Goal: Contribute content: Add original content to the website for others to see

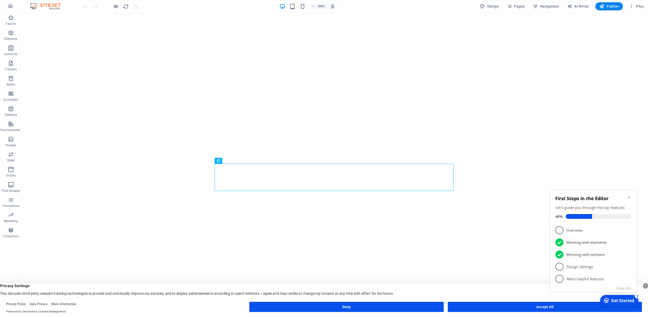
click at [543, 306] on button "Accept All" at bounding box center [545, 307] width 194 height 10
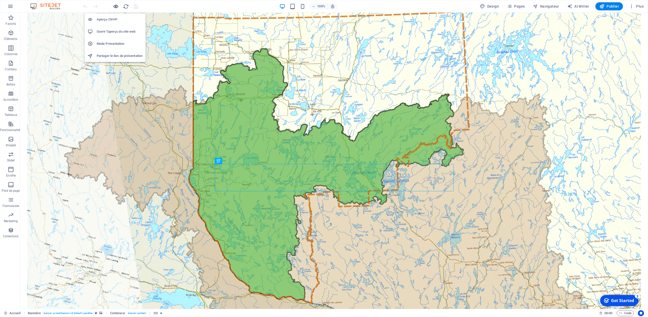
click at [116, 7] on icon "button" at bounding box center [116, 7] width 6 height 6
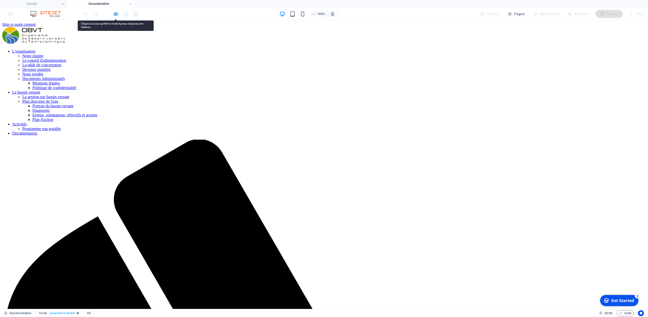
click at [116, 14] on icon "button" at bounding box center [116, 14] width 6 height 6
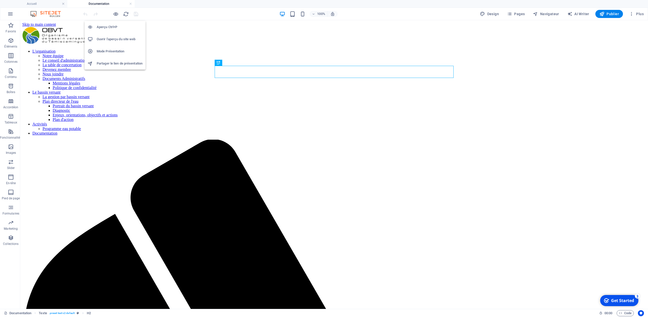
click at [115, 39] on h6 "Ouvrir l'aperçu du site web" at bounding box center [120, 39] width 46 height 6
click at [115, 16] on icon "button" at bounding box center [116, 14] width 6 height 6
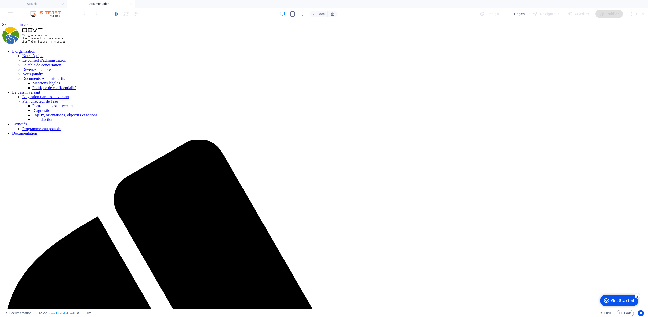
select select "687a914ab52d075d5a08dacd"
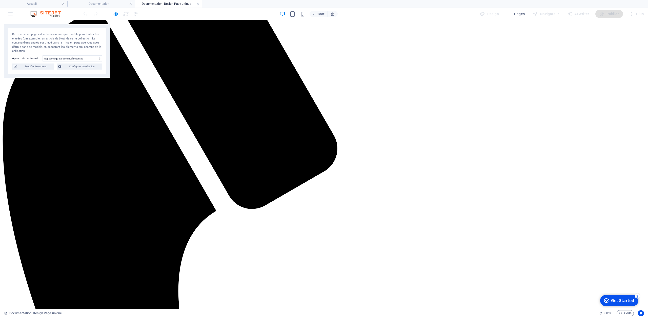
scroll to position [342, 0]
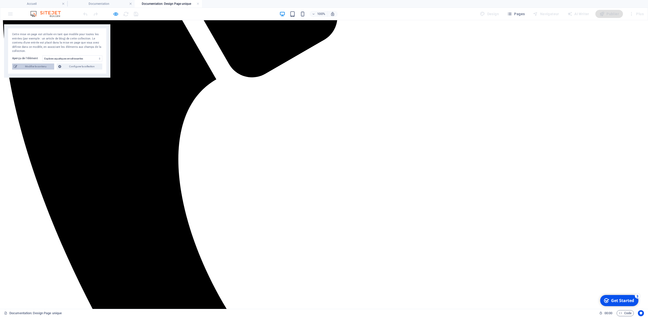
click at [40, 66] on span "Modifier le contenu" at bounding box center [36, 67] width 34 height 6
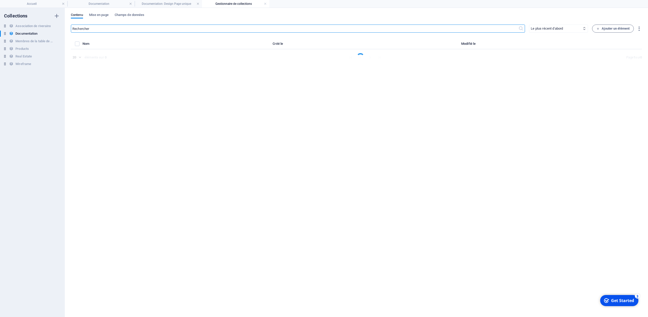
select select "Tous les citoyens"
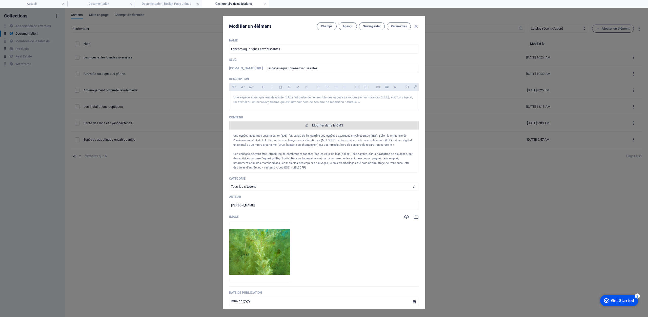
click at [322, 126] on span "Modifier dans le CMS" at bounding box center [327, 126] width 31 height 4
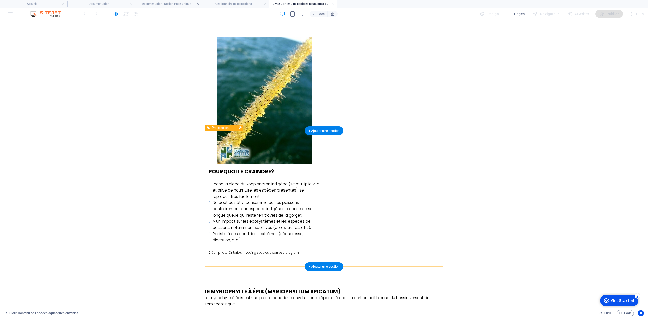
scroll to position [527, 0]
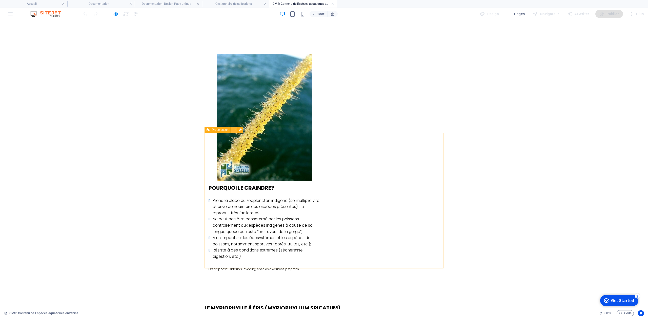
click at [234, 130] on icon at bounding box center [234, 129] width 3 height 5
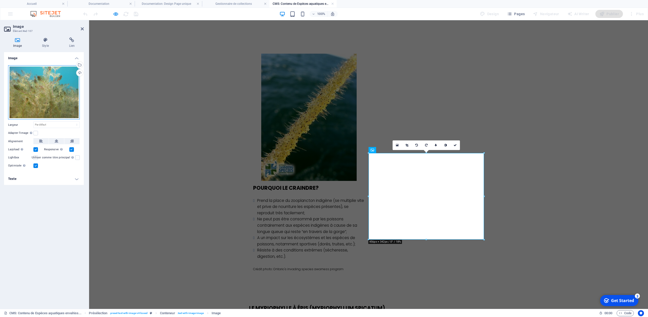
click at [56, 92] on div "Glissez les fichiers ici, cliquez pour choisir les fichiers ou sélectionnez les…" at bounding box center [44, 92] width 72 height 54
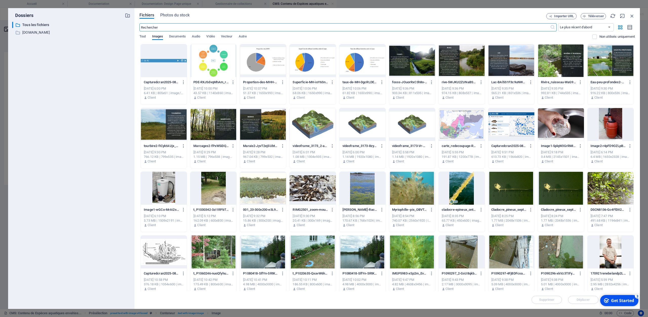
click at [632, 18] on icon "button" at bounding box center [632, 16] width 6 height 6
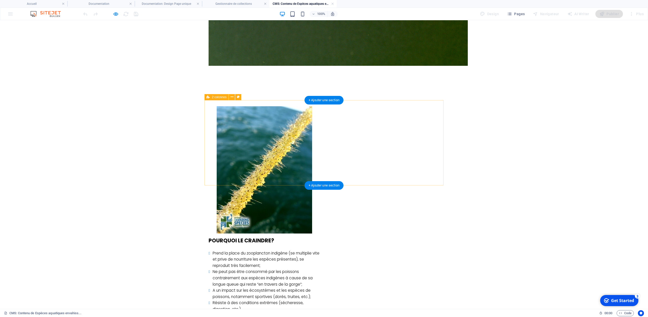
scroll to position [500, 0]
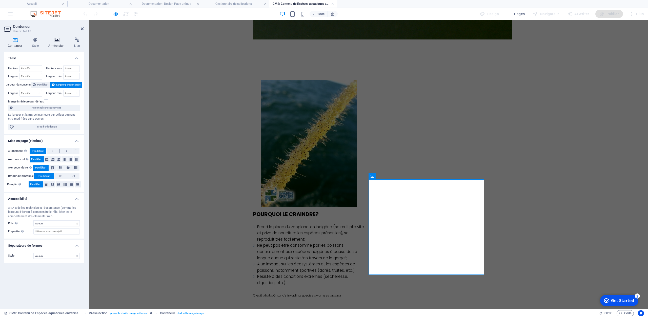
click at [59, 42] on h4 "Arrière-plan" at bounding box center [58, 42] width 26 height 11
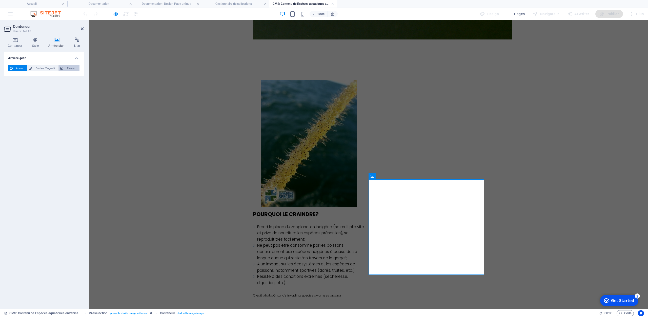
click at [71, 68] on span "Élément" at bounding box center [71, 68] width 13 height 6
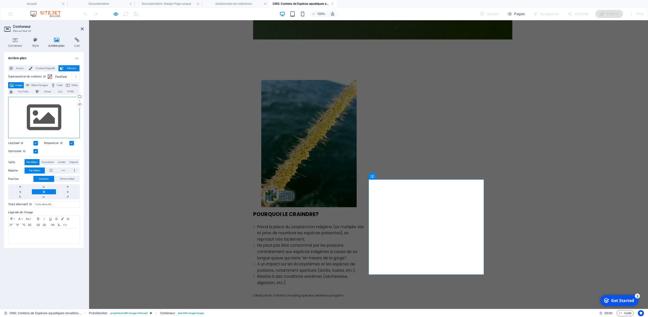
click at [42, 115] on div "Glissez les fichiers ici, cliquez pour choisir les fichiers ou sélectionnez les…" at bounding box center [44, 118] width 72 height 42
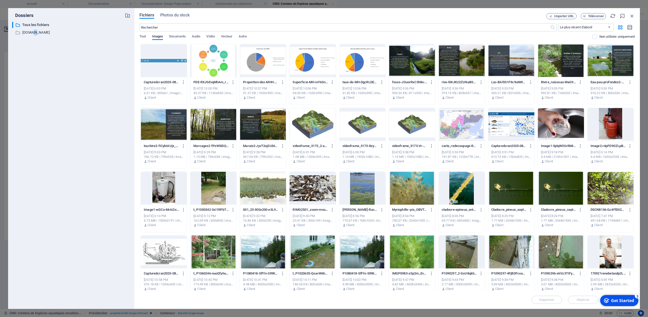
click at [414, 188] on div at bounding box center [412, 188] width 46 height 33
click at [414, 188] on div "1" at bounding box center [412, 188] width 46 height 33
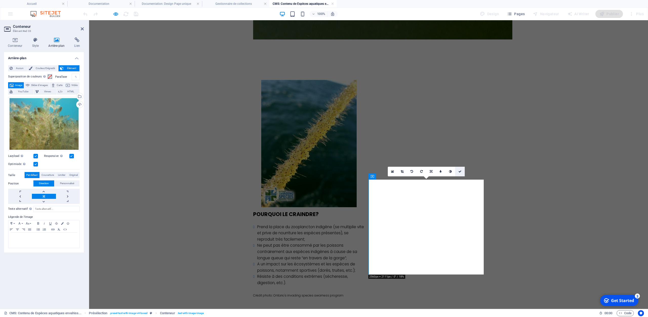
click at [461, 172] on link at bounding box center [460, 172] width 10 height 10
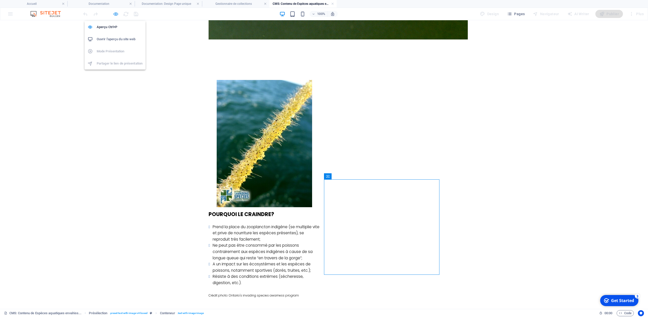
click at [116, 16] on icon "button" at bounding box center [116, 14] width 6 height 6
click at [114, 16] on icon "button" at bounding box center [116, 14] width 6 height 6
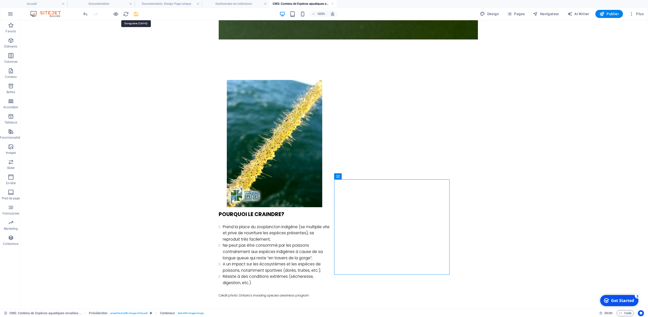
click at [137, 13] on icon "save" at bounding box center [136, 14] width 6 height 6
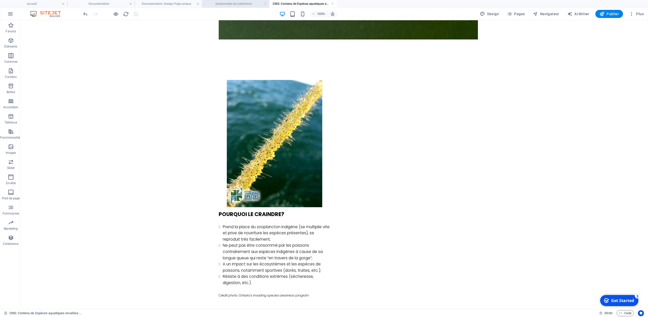
click at [244, 4] on h4 "Gestionnaire de collections" at bounding box center [235, 4] width 67 height 6
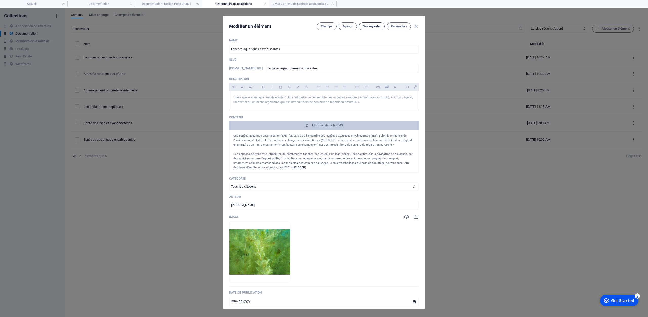
click at [376, 29] on button "Sauvegarder" at bounding box center [372, 26] width 26 height 8
click at [417, 27] on icon "button" at bounding box center [416, 27] width 6 height 6
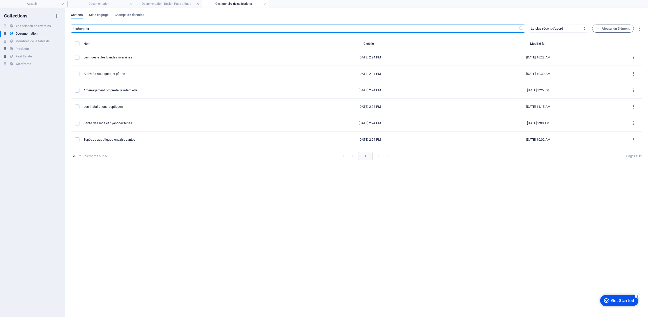
type input "[DATE]"
type input "especes-aquatiques-envahissantes"
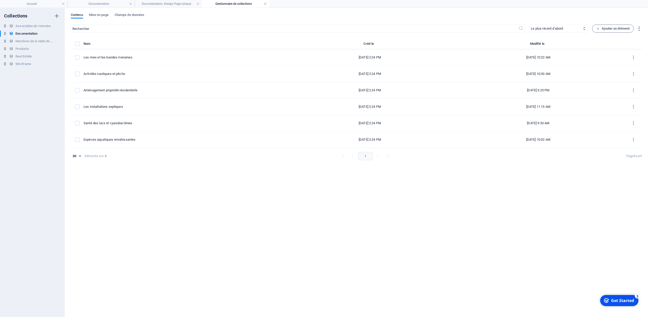
click at [266, 4] on link at bounding box center [265, 4] width 3 height 5
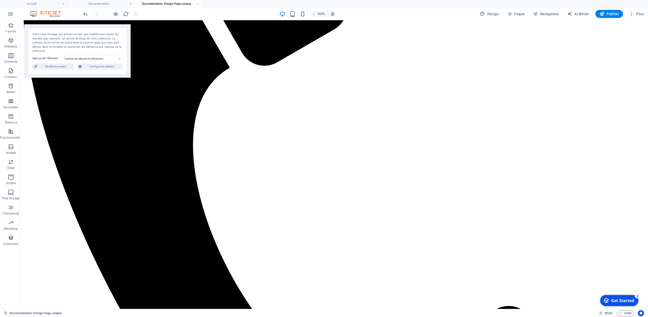
scroll to position [346, 0]
click at [198, 4] on link at bounding box center [197, 4] width 3 height 5
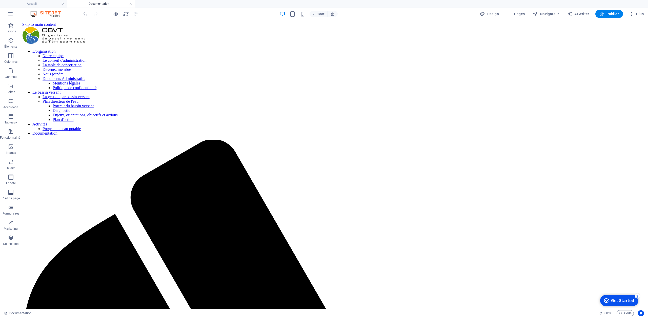
click at [131, 4] on link at bounding box center [130, 4] width 3 height 5
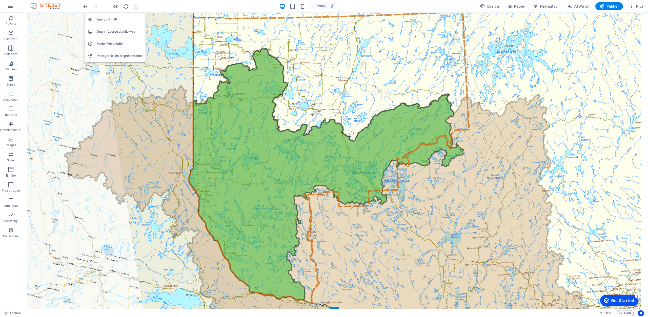
click at [120, 31] on h6 "Ouvrir l'aperçu du site web" at bounding box center [120, 32] width 46 height 6
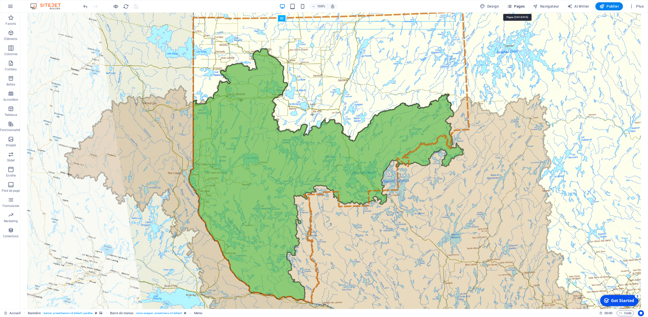
click at [515, 6] on span "Pages" at bounding box center [516, 6] width 18 height 5
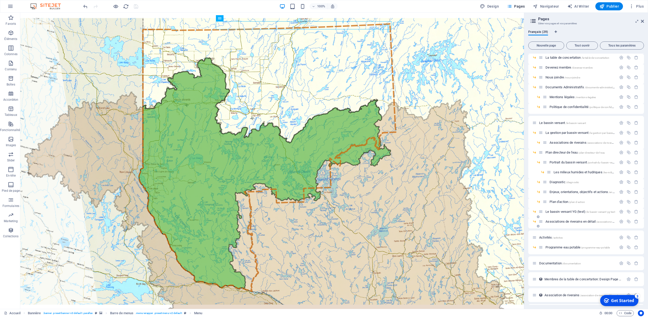
scroll to position [96, 0]
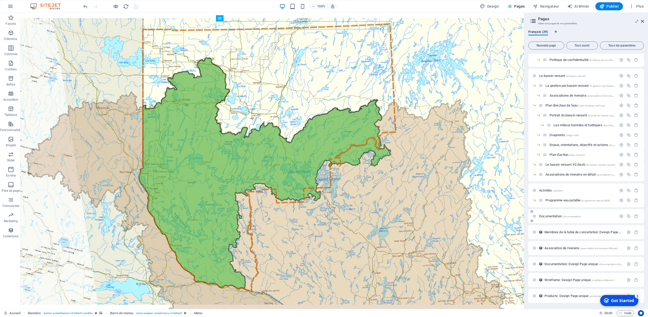
click at [548, 217] on span "Documentation /documentation" at bounding box center [560, 216] width 42 height 4
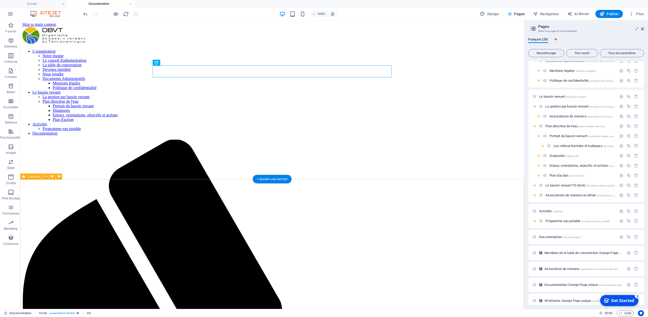
scroll to position [0, 0]
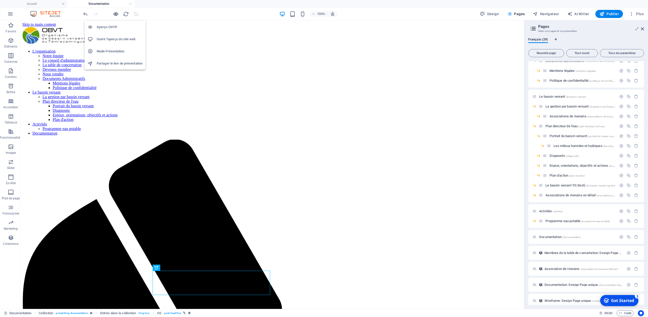
click at [116, 14] on icon "button" at bounding box center [116, 14] width 6 height 6
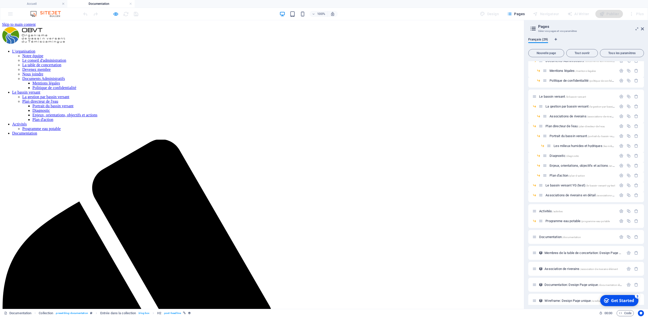
select select "687a914ab52d075d5a08dacd"
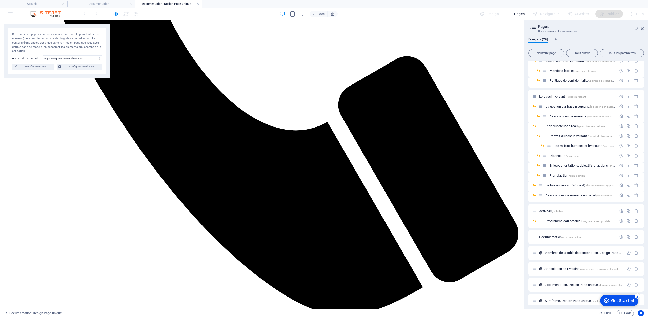
scroll to position [527, 0]
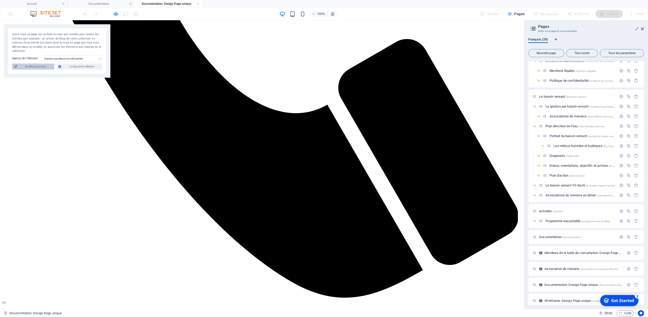
click at [28, 69] on span "Modifier le contenu" at bounding box center [36, 67] width 34 height 6
select select "Tous les citoyens"
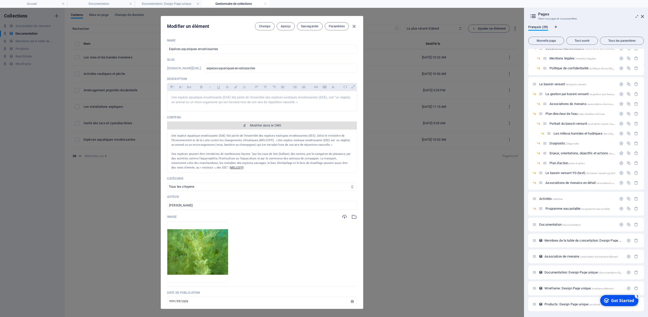
click at [249, 126] on span "Modifier dans le CMS" at bounding box center [262, 126] width 186 height 4
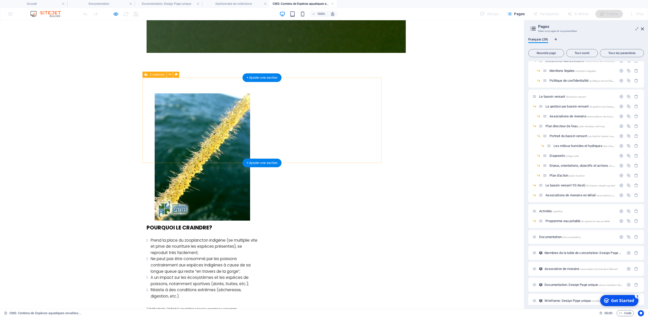
scroll to position [474, 0]
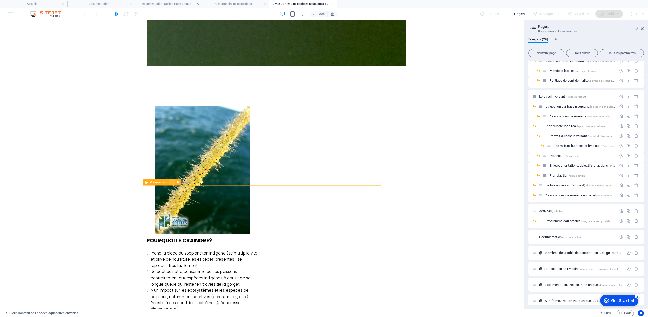
click at [171, 181] on icon at bounding box center [172, 182] width 3 height 5
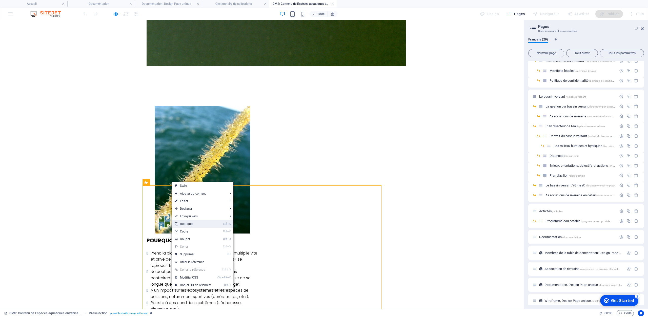
click at [191, 225] on link "Ctrl D Dupliquer" at bounding box center [193, 224] width 43 height 8
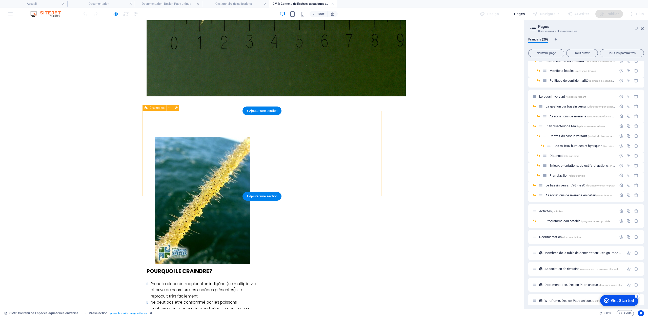
scroll to position [435, 0]
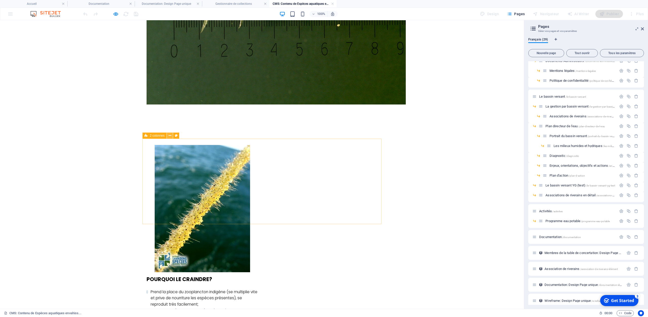
click at [170, 135] on icon at bounding box center [170, 135] width 3 height 5
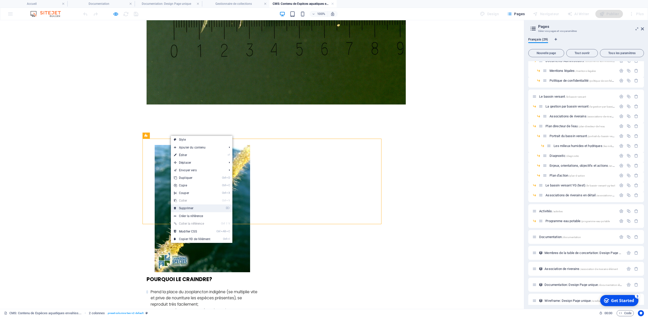
click at [192, 206] on link "⌦ Supprimer" at bounding box center [192, 209] width 43 height 8
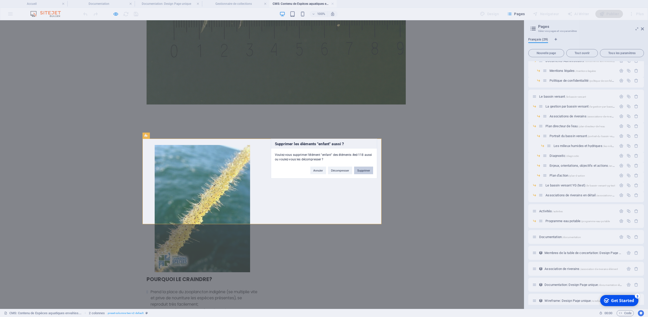
click at [364, 170] on button "Supprimer" at bounding box center [363, 171] width 19 height 8
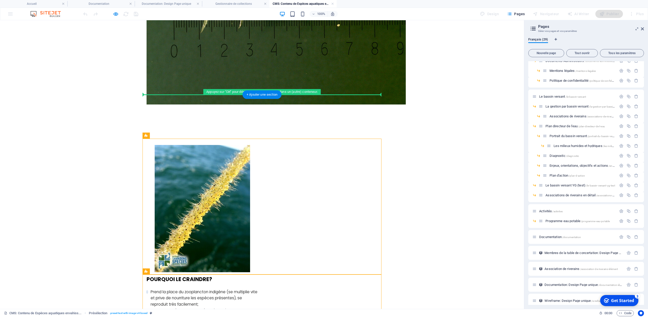
drag, startPoint x: 160, startPoint y: 158, endPoint x: 175, endPoint y: 94, distance: 65.8
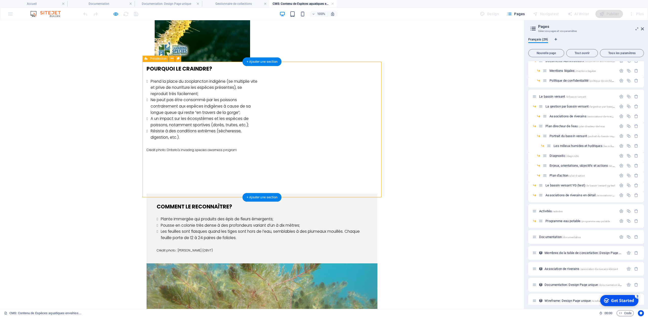
scroll to position [725, 0]
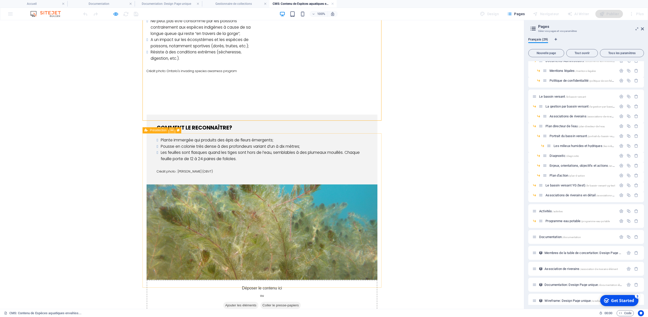
click at [173, 132] on button at bounding box center [172, 130] width 6 height 6
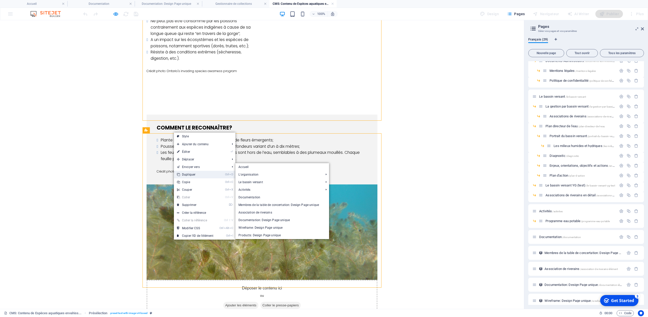
click at [183, 175] on link "Ctrl D Dupliquer" at bounding box center [195, 175] width 43 height 8
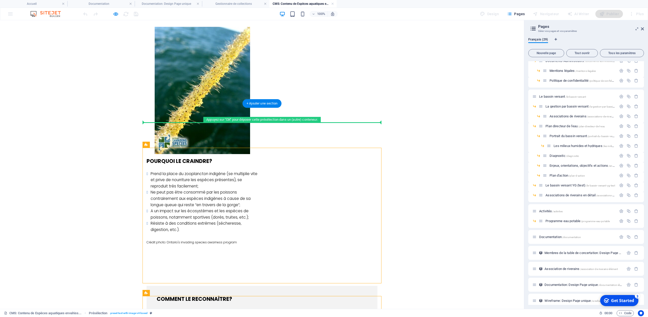
scroll to position [546, 0]
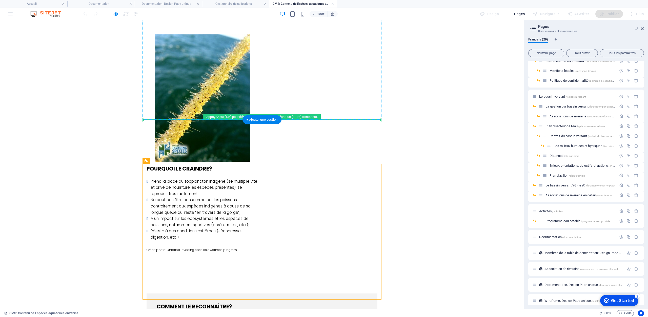
drag, startPoint x: 162, startPoint y: 153, endPoint x: 208, endPoint y: 94, distance: 75.2
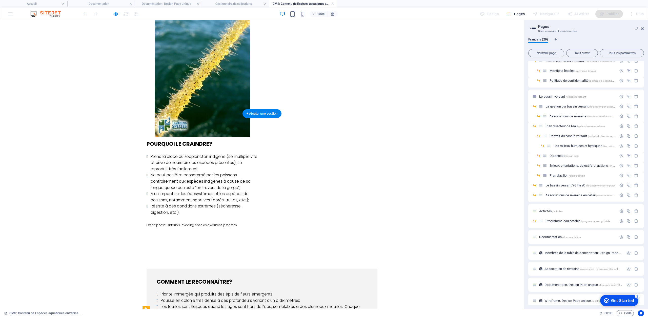
scroll to position [572, 0]
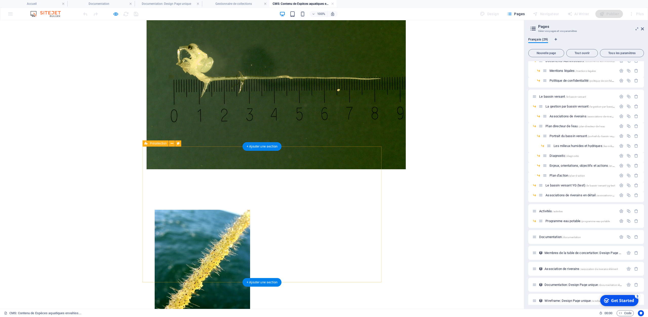
scroll to position [361, 0]
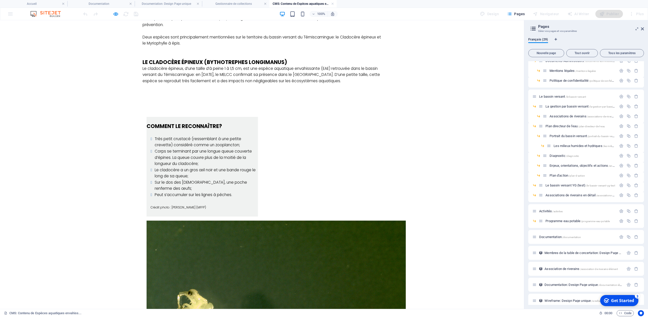
scroll to position [0, 0]
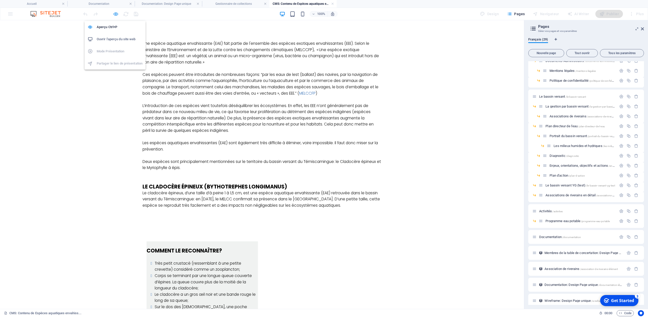
click at [115, 14] on icon "button" at bounding box center [116, 14] width 6 height 6
click at [115, 15] on icon "button" at bounding box center [116, 14] width 6 height 6
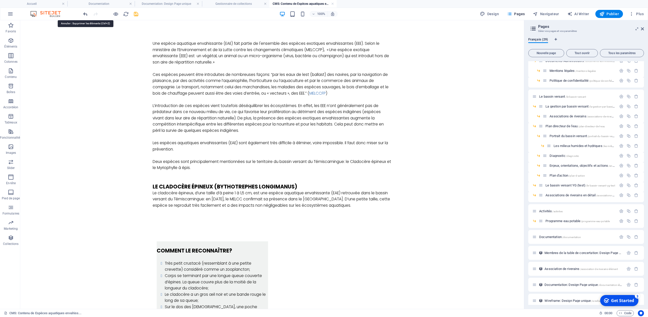
click at [87, 14] on icon "undo" at bounding box center [86, 14] width 6 height 6
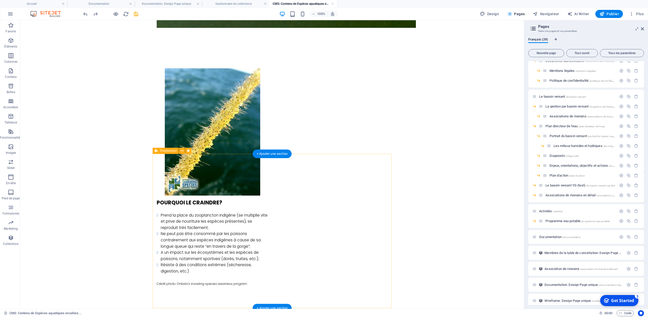
scroll to position [512, 0]
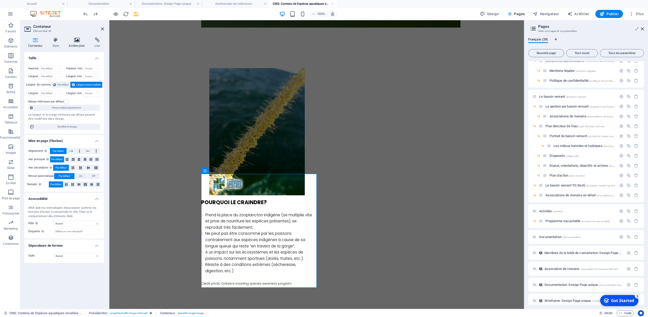
click at [77, 41] on icon at bounding box center [77, 39] width 24 height 5
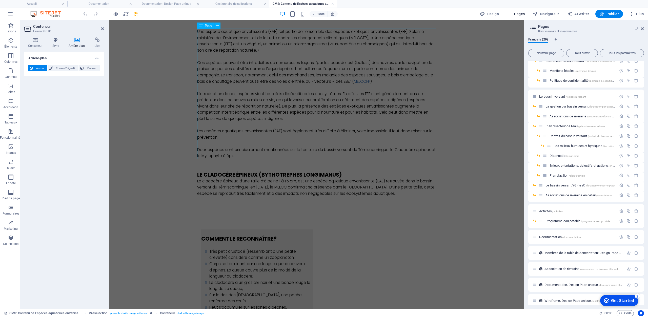
scroll to position [0, 0]
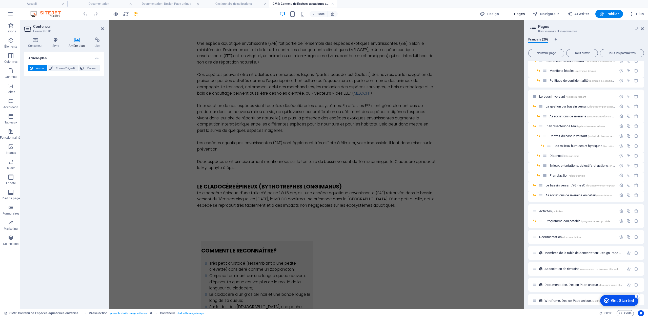
click at [78, 42] on icon at bounding box center [77, 39] width 24 height 5
click at [83, 67] on icon at bounding box center [82, 68] width 4 height 6
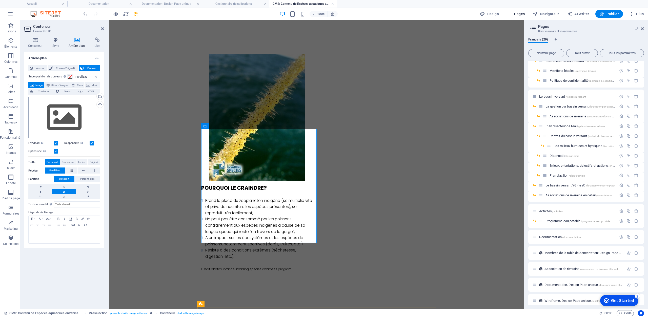
scroll to position [578, 0]
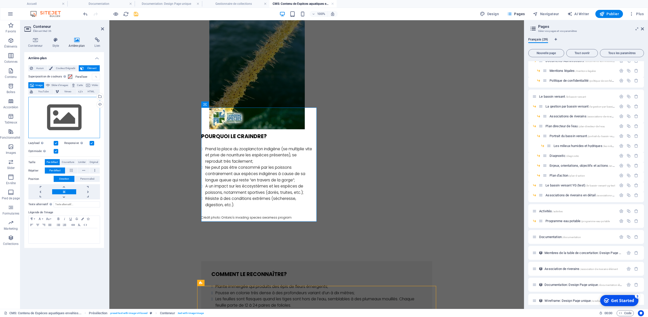
click at [65, 118] on div "Glissez les fichiers ici, cliquez pour choisir les fichiers ou sélectionnez les…" at bounding box center [64, 118] width 72 height 42
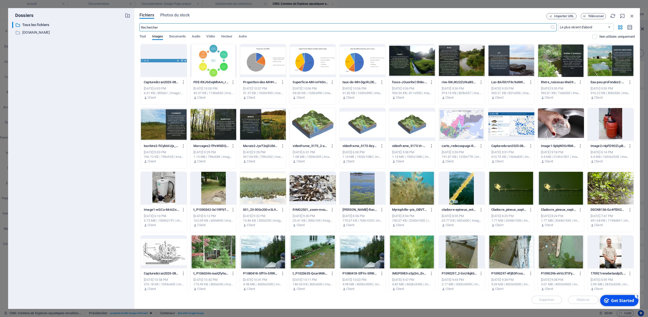
click at [467, 191] on div at bounding box center [462, 188] width 46 height 33
click at [467, 191] on div "1" at bounding box center [462, 188] width 46 height 33
click at [467, 191] on div at bounding box center [462, 188] width 46 height 33
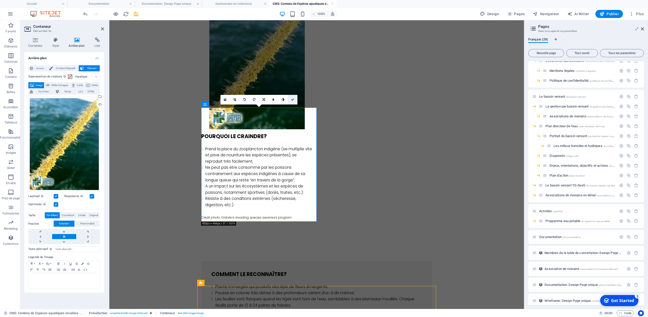
click at [295, 98] on link at bounding box center [293, 100] width 10 height 10
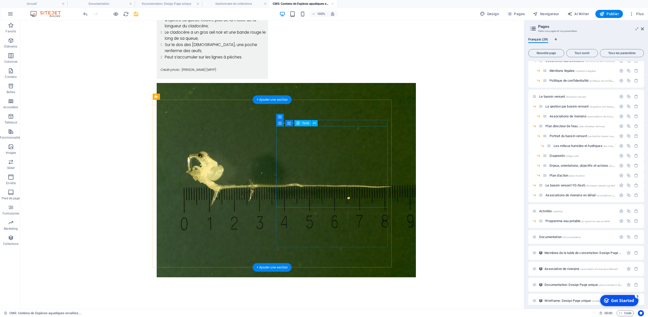
scroll to position [341, 0]
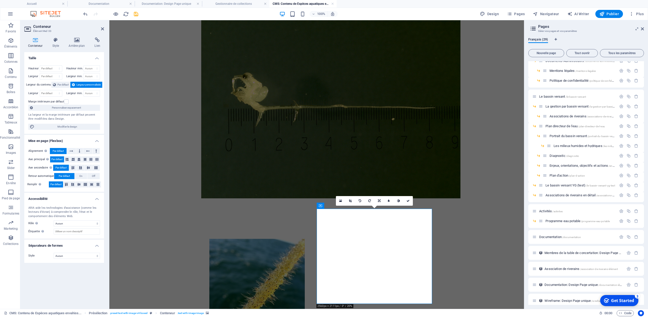
click at [71, 50] on div "Conteneur Style Arrière-plan Lien Taille Hauteur Par défaut px rem % vh vw Haut…" at bounding box center [64, 171] width 80 height 268
click at [75, 42] on icon at bounding box center [77, 39] width 24 height 5
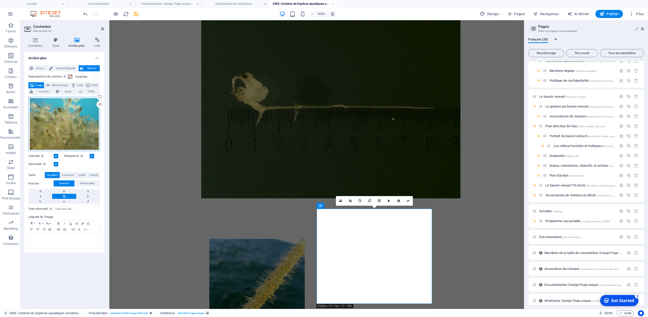
click at [86, 118] on div "Glissez les fichiers ici, cliquez pour choisir les fichiers ou sélectionnez les…" at bounding box center [64, 124] width 72 height 54
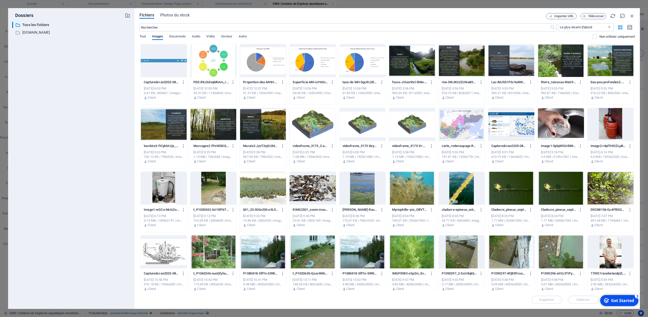
click at [509, 184] on div at bounding box center [511, 188] width 46 height 33
click at [512, 187] on div "1" at bounding box center [511, 188] width 46 height 33
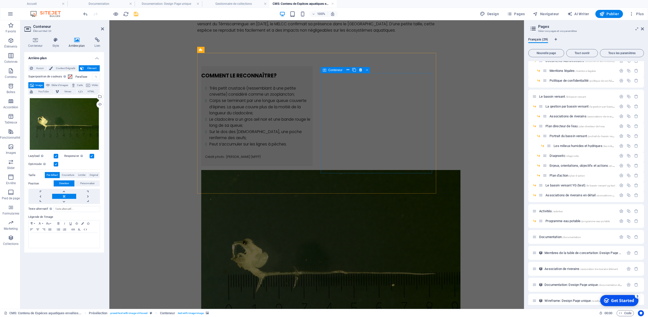
scroll to position [157, 0]
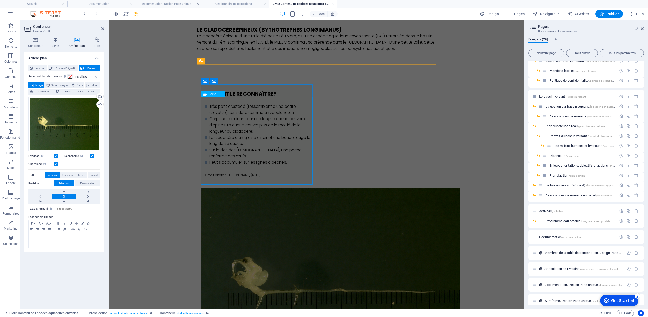
click at [276, 157] on div "Très petit crustacé (ressemblant à une petite crevette) considéré comme un zoop…" at bounding box center [256, 140] width 111 height 87
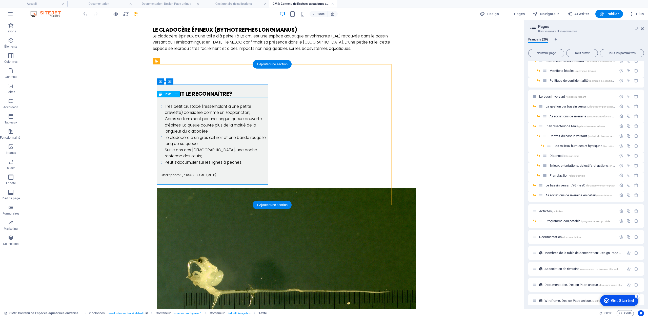
click at [227, 165] on div "Très petit crustacé (ressemblant à une petite crevette) considéré comme un zoop…" at bounding box center [212, 140] width 111 height 87
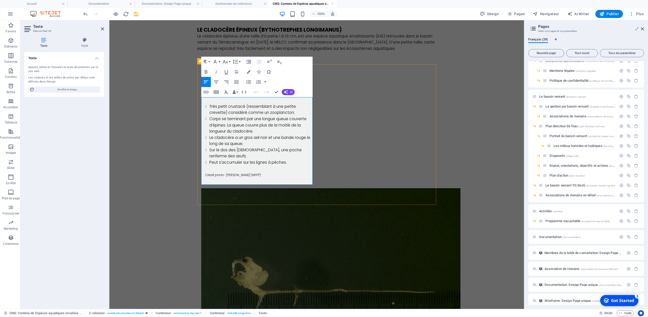
drag, startPoint x: 263, startPoint y: 176, endPoint x: 205, endPoint y: 103, distance: 92.7
click at [205, 103] on div "Très petit crustacé (ressemblant à une petite crevette) considéré comme un zoop…" at bounding box center [256, 140] width 111 height 87
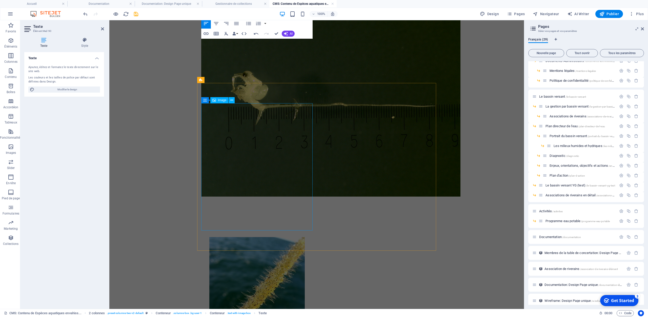
scroll to position [368, 0]
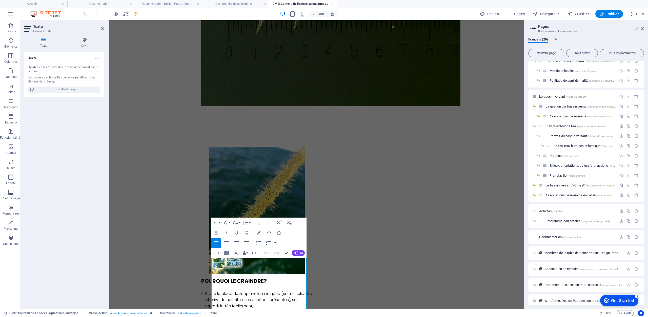
scroll to position [370, 0]
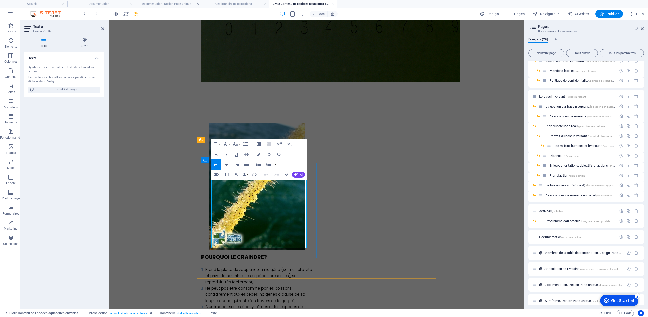
drag, startPoint x: 269, startPoint y: 244, endPoint x: 213, endPoint y: 184, distance: 81.1
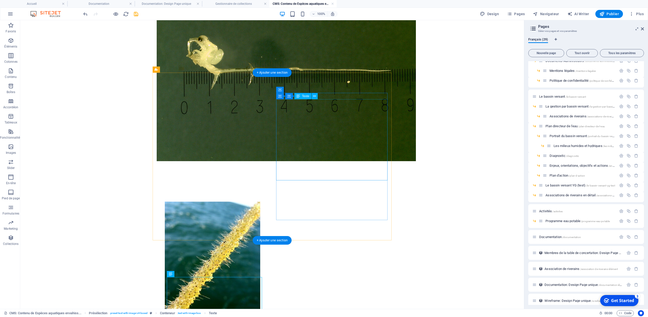
scroll to position [212, 0]
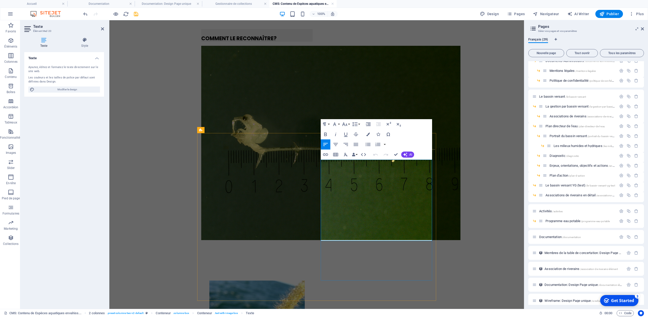
drag, startPoint x: 413, startPoint y: 238, endPoint x: 321, endPoint y: 158, distance: 121.5
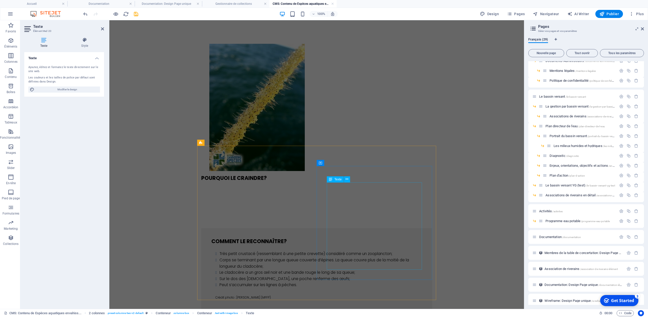
scroll to position [528, 0]
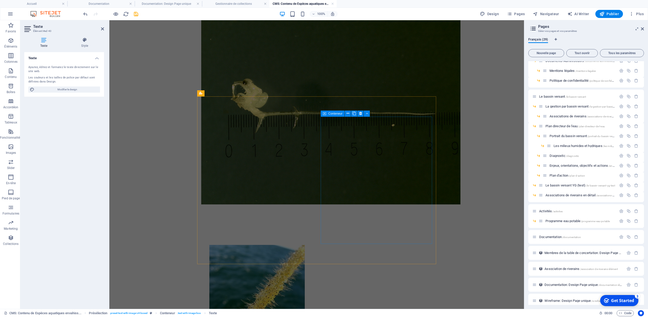
scroll to position [301, 0]
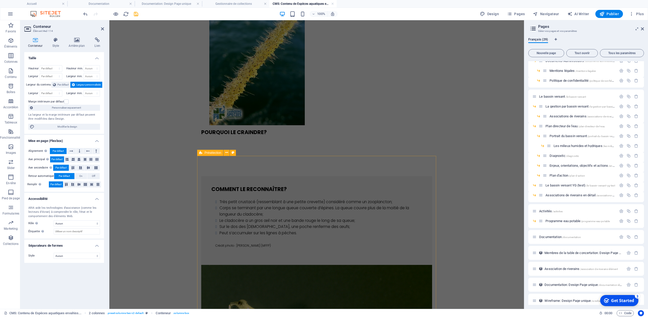
scroll to position [538, 0]
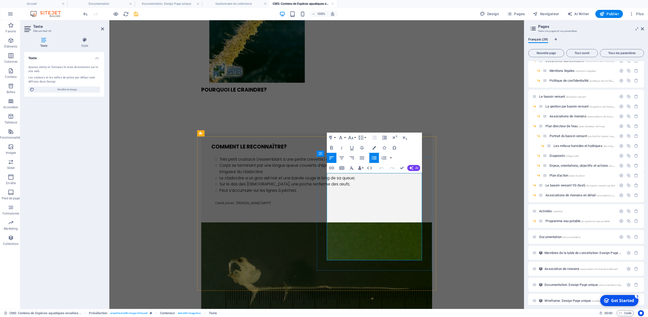
drag, startPoint x: 386, startPoint y: 257, endPoint x: 329, endPoint y: 177, distance: 97.7
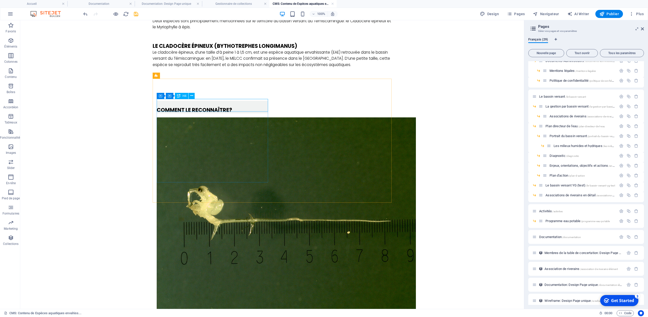
scroll to position [116, 0]
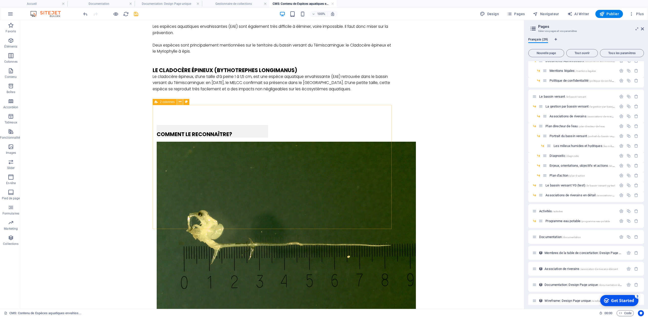
click at [180, 104] on icon at bounding box center [180, 101] width 3 height 5
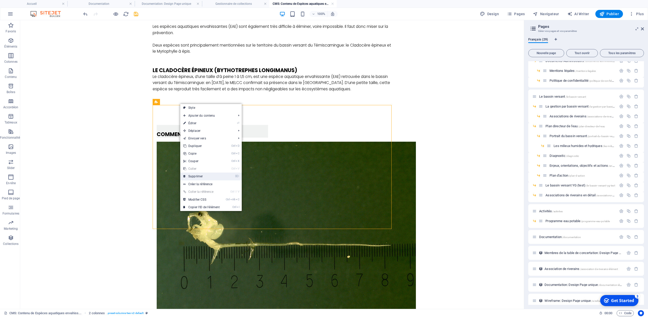
click at [198, 174] on link "⌦ Supprimer" at bounding box center [201, 177] width 43 height 8
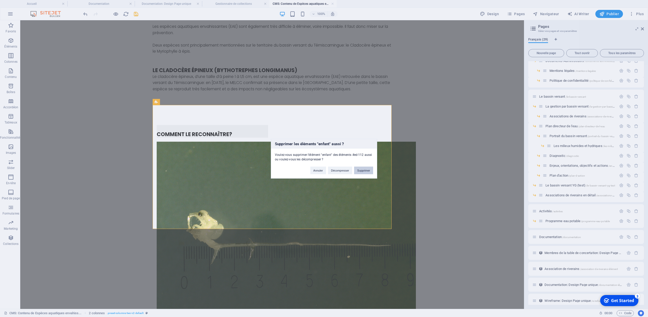
click at [365, 171] on button "Supprimer" at bounding box center [363, 171] width 19 height 8
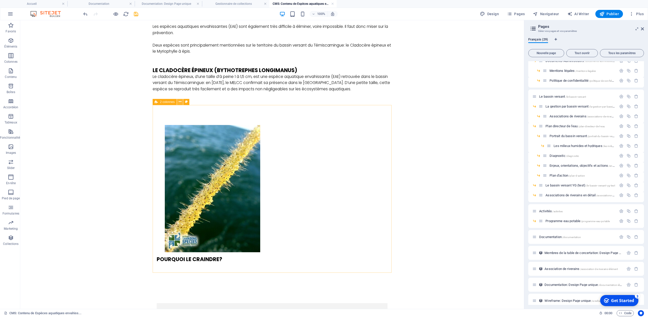
click at [181, 101] on icon at bounding box center [180, 101] width 3 height 5
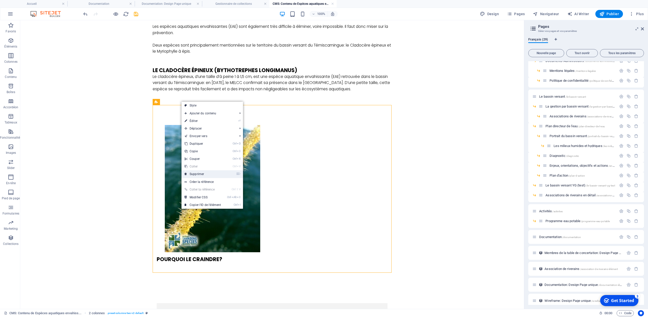
click at [198, 175] on link "⌦ Supprimer" at bounding box center [202, 174] width 43 height 8
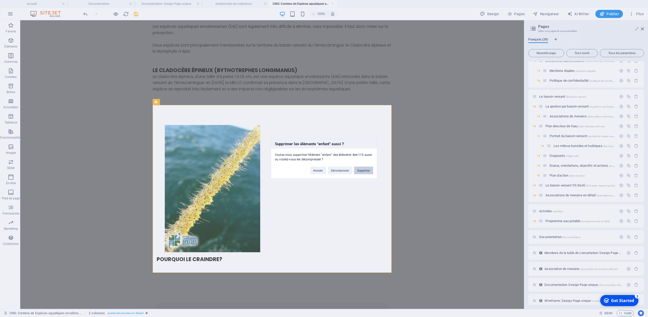
click at [368, 168] on button "Supprimer" at bounding box center [363, 171] width 19 height 8
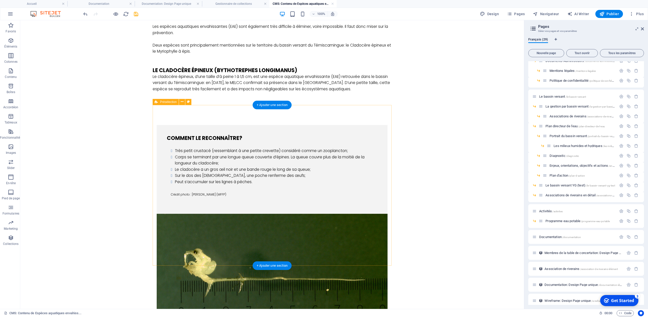
click at [197, 117] on div "Comment le reconnaître? Très petit crustacé (ressemblant à une petite crevette)…" at bounding box center [272, 248] width 239 height 286
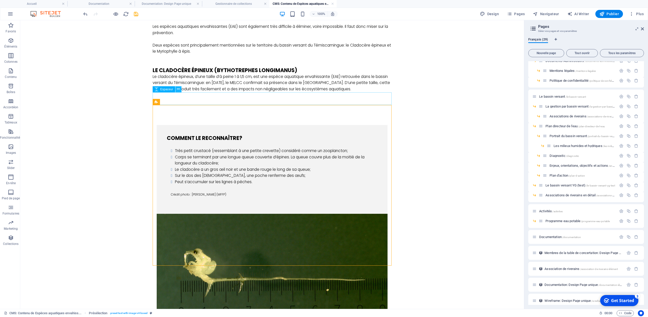
click at [180, 88] on button at bounding box center [178, 89] width 6 height 6
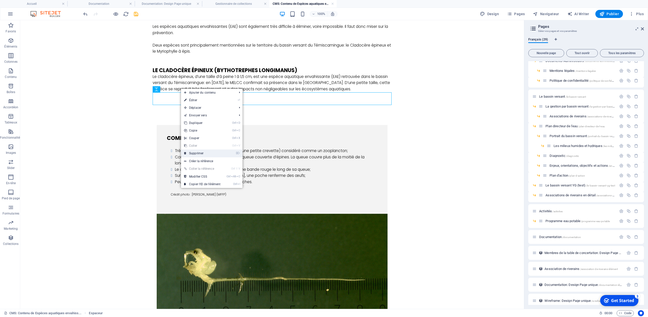
click at [201, 154] on link "⌦ Supprimer" at bounding box center [202, 154] width 43 height 8
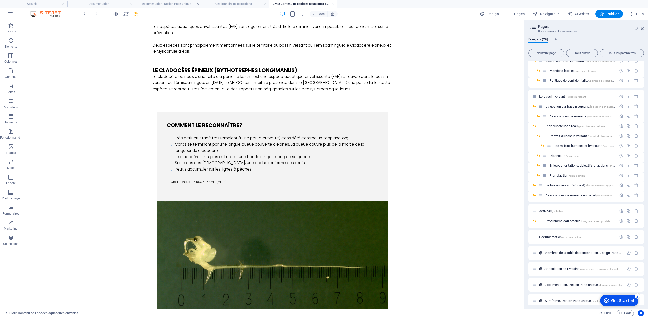
click at [341, 201] on figure at bounding box center [272, 261] width 231 height 120
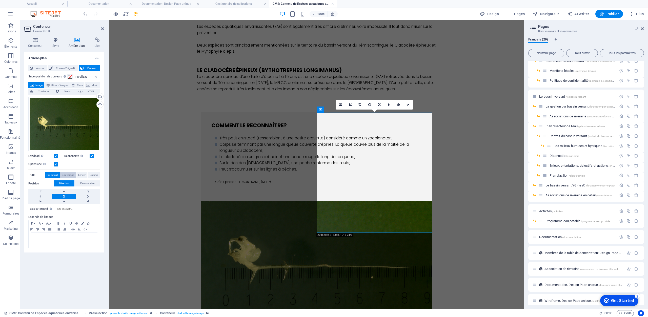
click at [69, 175] on span "Couverture" at bounding box center [68, 175] width 12 height 6
click at [81, 175] on span "Limiter" at bounding box center [81, 175] width 7 height 6
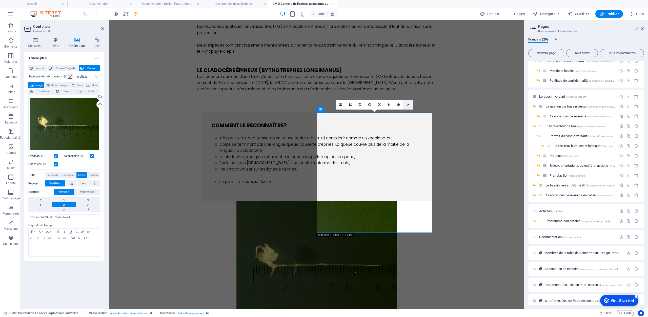
click at [407, 106] on icon at bounding box center [408, 104] width 3 height 3
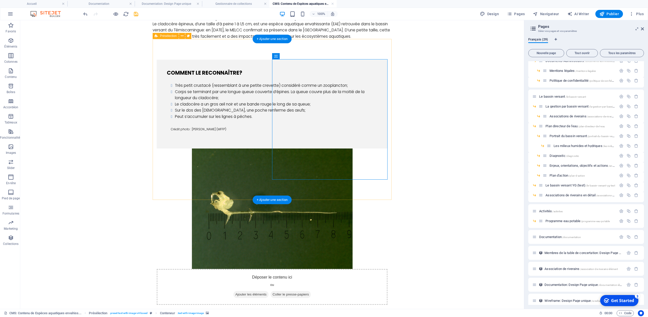
scroll to position [222, 0]
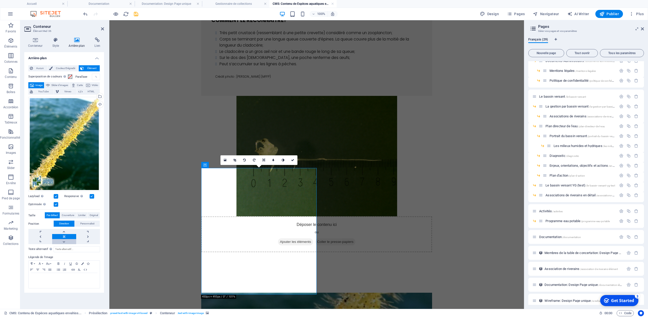
click at [66, 241] on link at bounding box center [64, 241] width 24 height 5
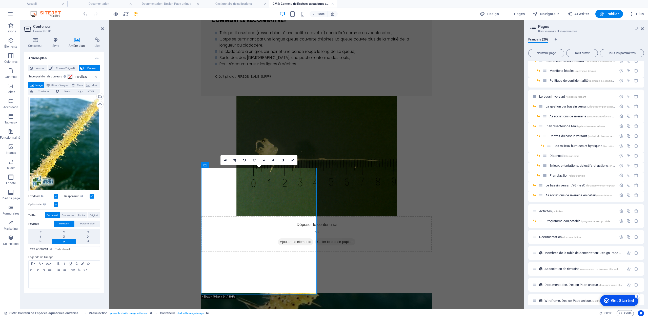
click at [66, 241] on link at bounding box center [64, 241] width 24 height 5
click at [293, 160] on icon at bounding box center [292, 160] width 3 height 3
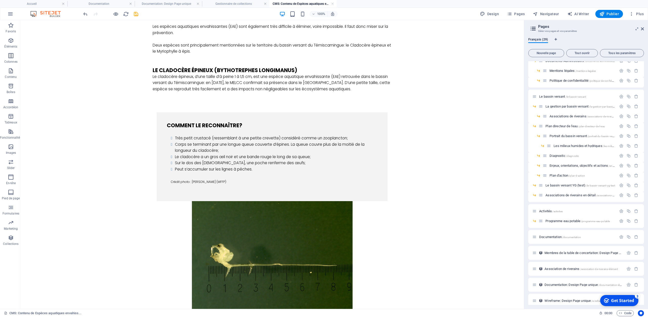
scroll to position [0, 0]
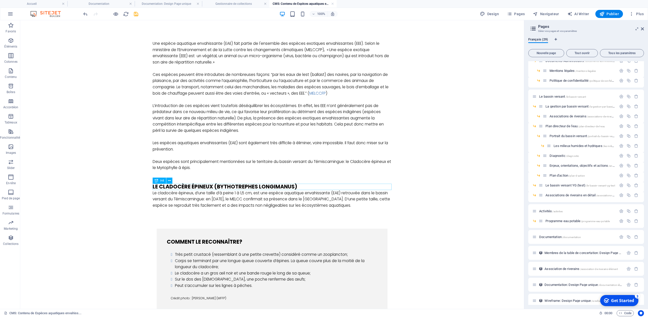
click at [298, 188] on div "Le cladocère épineux (Bythotrephes longimanus)" at bounding box center [272, 187] width 239 height 6
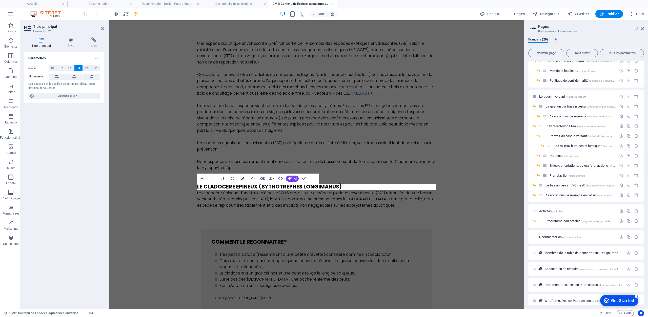
click at [243, 180] on icon "button" at bounding box center [243, 179] width 4 height 4
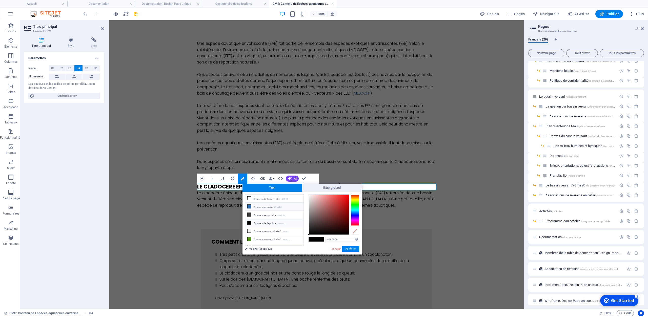
click at [253, 207] on li "Couleur primaire #316db5" at bounding box center [274, 207] width 58 height 8
type input "#316db5"
click at [350, 249] on button "Appliquer" at bounding box center [350, 249] width 17 height 6
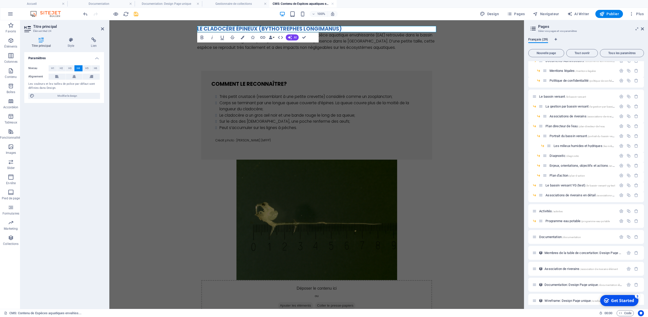
scroll to position [211, 0]
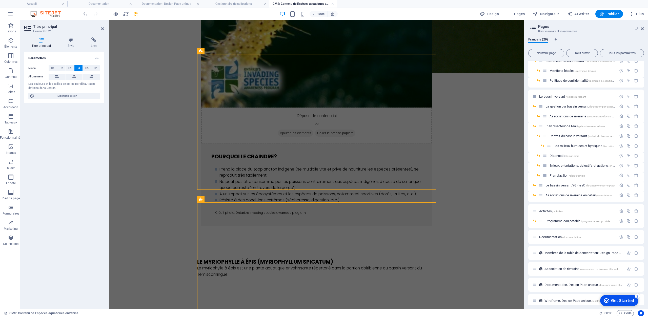
scroll to position [579, 0]
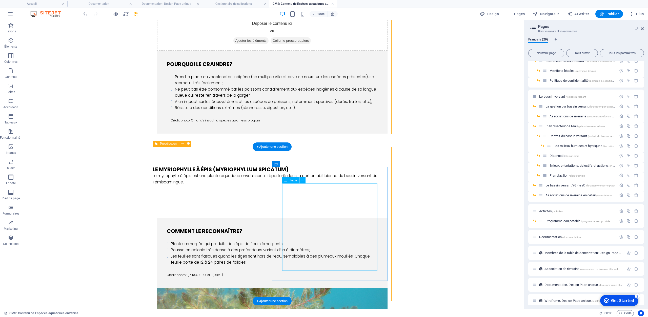
scroll to position [628, 0]
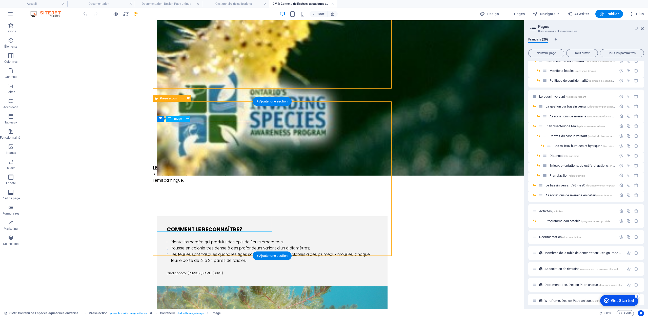
select select "%"
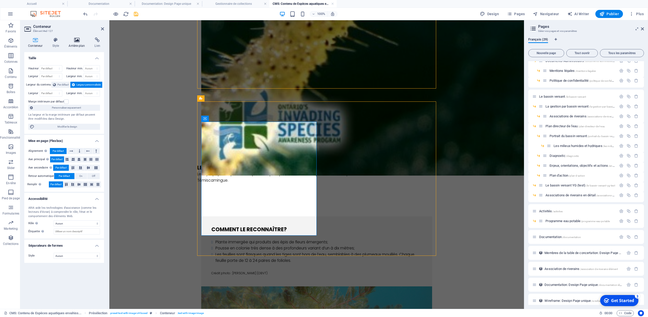
click at [78, 41] on icon at bounding box center [77, 39] width 24 height 5
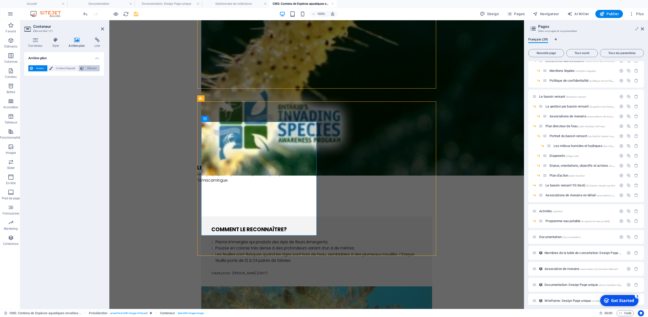
click at [92, 69] on span "Élément" at bounding box center [91, 68] width 13 height 6
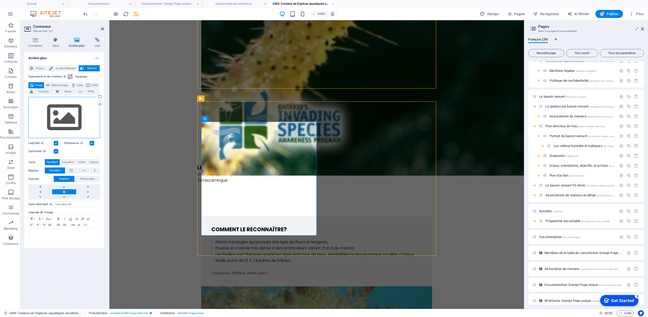
click at [75, 117] on div "Glissez les fichiers ici, cliquez pour choisir les fichiers ou sélectionnez les…" at bounding box center [64, 118] width 72 height 42
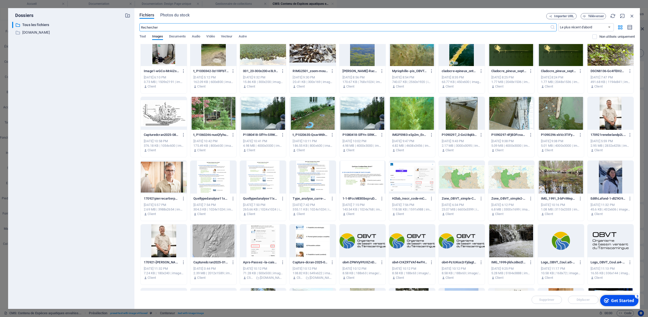
scroll to position [17, 0]
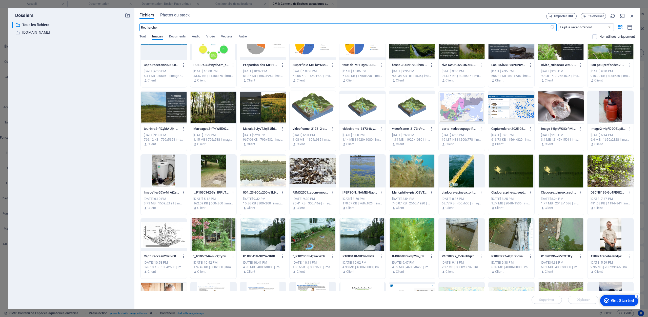
click at [366, 173] on div at bounding box center [362, 171] width 46 height 33
click at [366, 173] on div "1" at bounding box center [362, 171] width 46 height 33
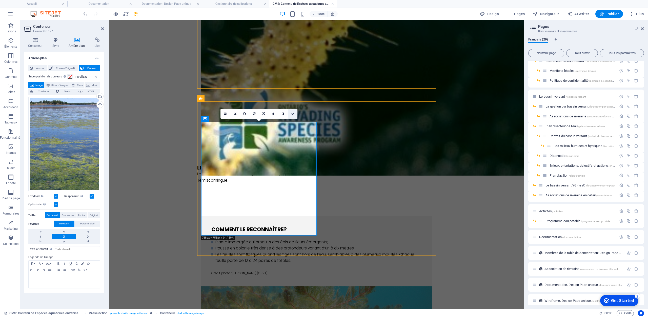
click at [292, 113] on icon at bounding box center [292, 113] width 3 height 3
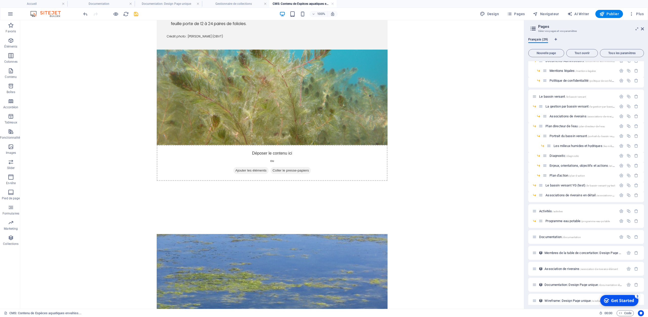
scroll to position [891, 0]
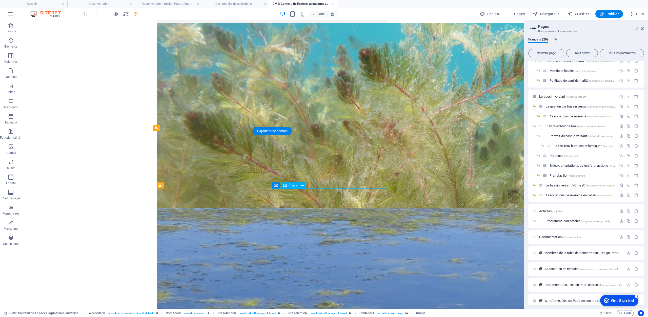
select select "px"
select select "%"
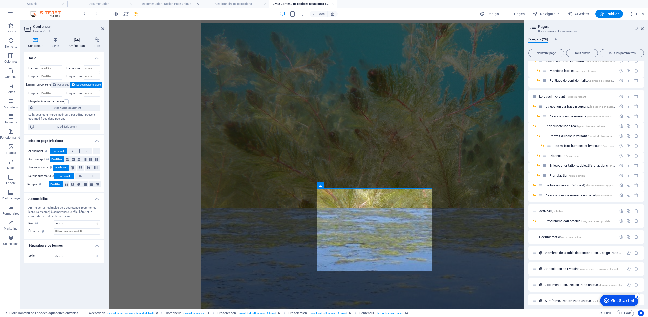
click at [81, 40] on icon at bounding box center [77, 39] width 24 height 5
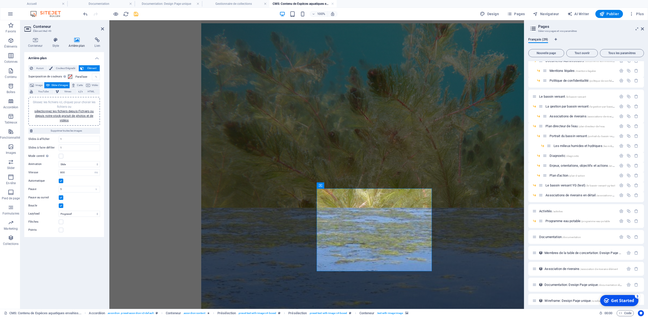
click at [72, 109] on div "Glissez les fichiers ici, cliquez pour choisir les fichiers ou sélectionnez les…" at bounding box center [64, 111] width 66 height 23
click at [39, 85] on span "Image" at bounding box center [38, 85] width 7 height 6
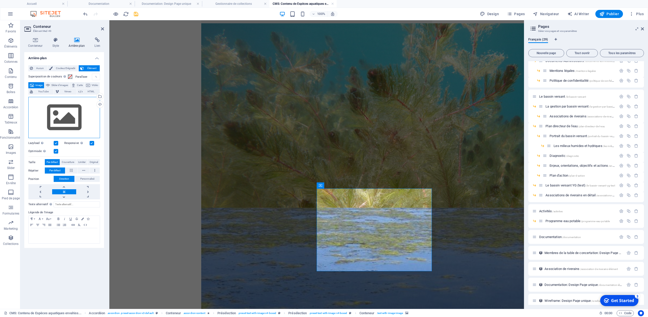
click at [62, 112] on div "Glissez les fichiers ici, cliquez pour choisir les fichiers ou sélectionnez les…" at bounding box center [64, 118] width 72 height 42
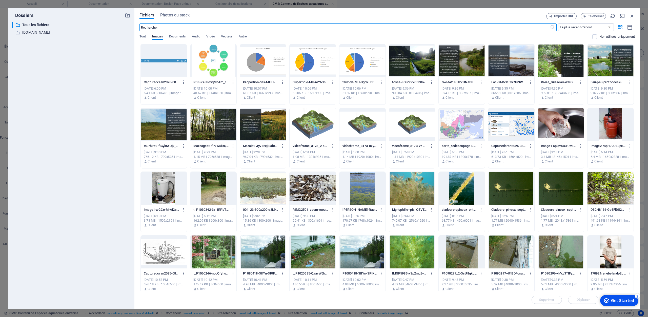
click at [318, 191] on div at bounding box center [313, 188] width 46 height 33
click at [318, 191] on div "1" at bounding box center [313, 188] width 46 height 33
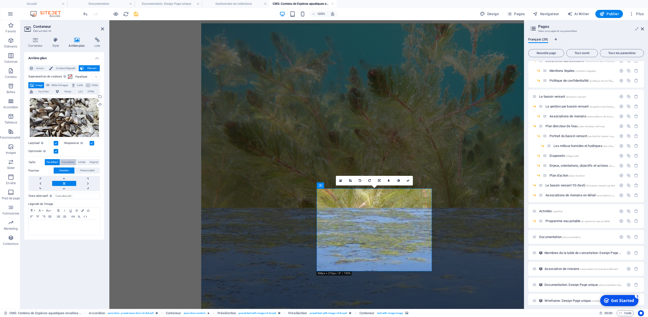
click at [67, 162] on span "Couverture" at bounding box center [68, 162] width 12 height 6
click at [81, 160] on span "Limiter" at bounding box center [81, 162] width 7 height 6
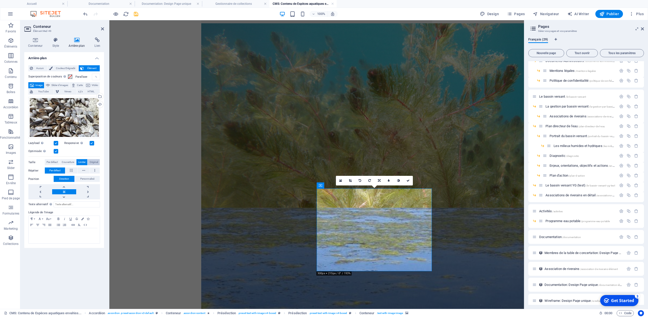
click at [94, 162] on span "Original" at bounding box center [94, 162] width 8 height 6
click at [81, 162] on span "Limiter" at bounding box center [81, 162] width 7 height 6
click at [97, 162] on span "Original" at bounding box center [94, 162] width 8 height 6
click at [409, 181] on icon at bounding box center [408, 180] width 3 height 3
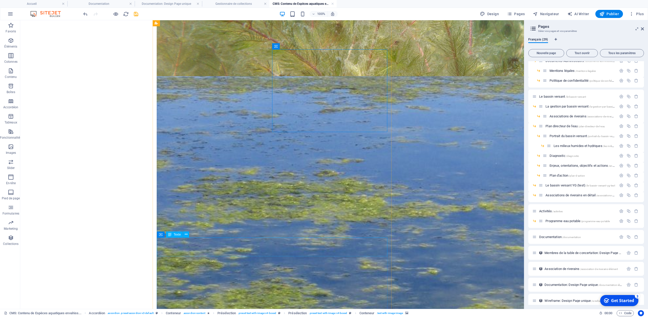
scroll to position [1102, 0]
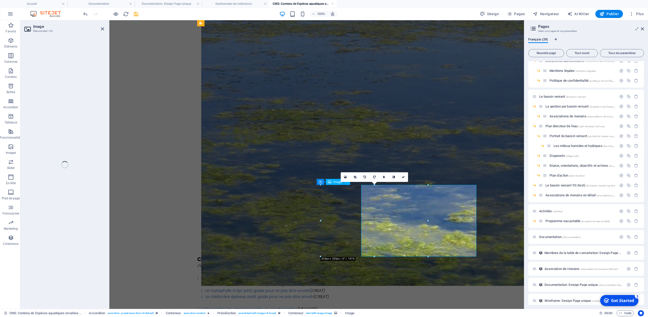
select select "px"
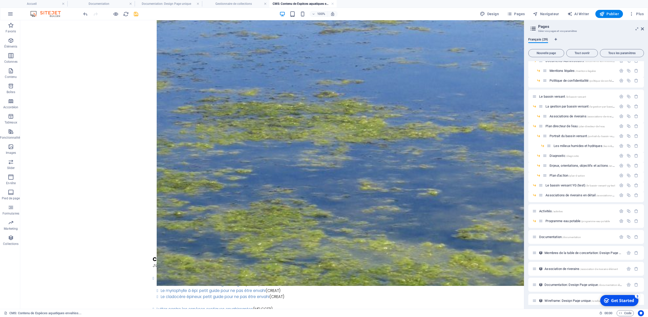
select select "ms"
select select "s"
select select "progressive"
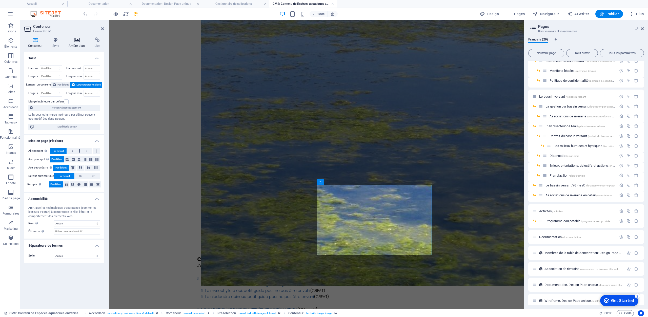
click at [77, 43] on h4 "Arrière-plan" at bounding box center [78, 42] width 26 height 11
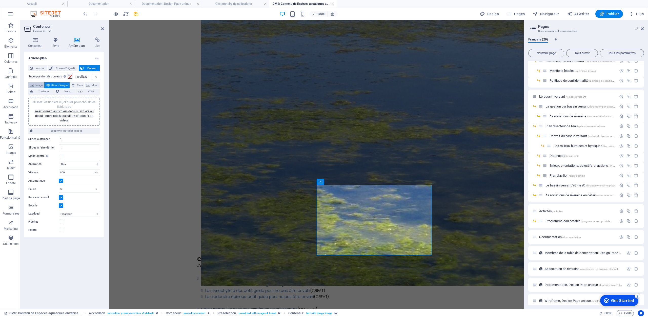
click at [39, 85] on span "Image" at bounding box center [38, 85] width 7 height 6
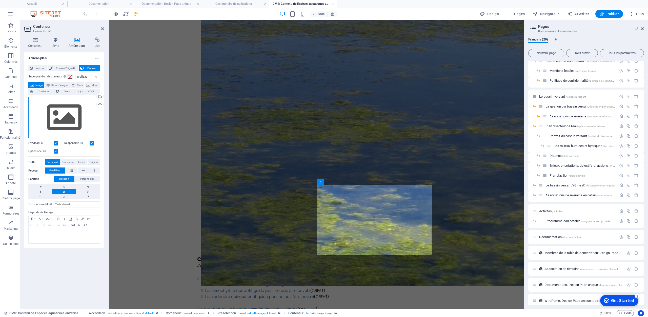
click at [68, 117] on div "Glissez les fichiers ici, cliquez pour choisir les fichiers ou sélectionnez les…" at bounding box center [64, 118] width 72 height 42
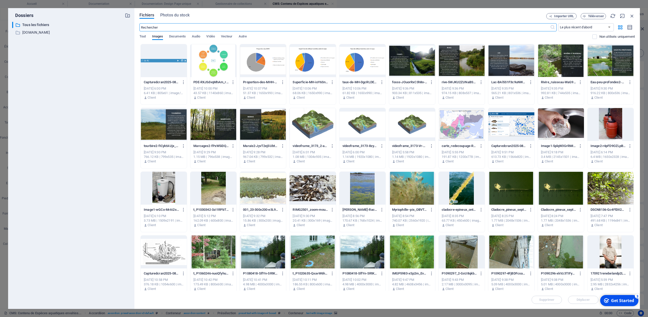
click at [265, 190] on div at bounding box center [263, 188] width 46 height 33
click at [265, 190] on div "1" at bounding box center [263, 188] width 46 height 33
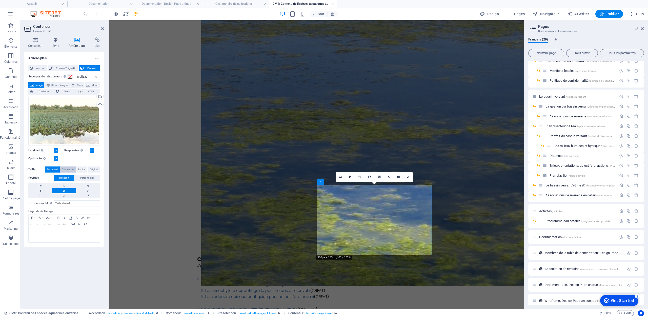
click at [69, 169] on span "Couverture" at bounding box center [68, 170] width 12 height 6
click at [83, 168] on span "Limiter" at bounding box center [81, 170] width 7 height 6
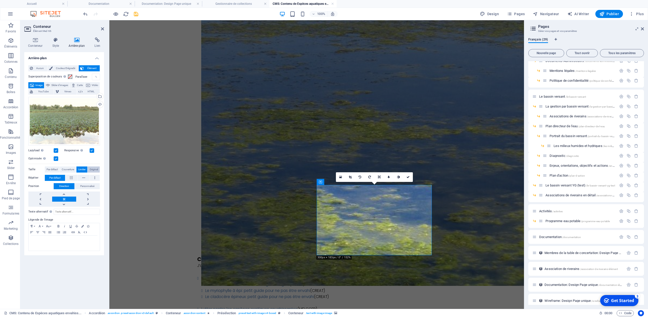
click at [92, 169] on span "Original" at bounding box center [94, 170] width 8 height 6
click at [78, 168] on span "Limiter" at bounding box center [81, 170] width 7 height 6
click at [407, 177] on icon at bounding box center [408, 177] width 3 height 3
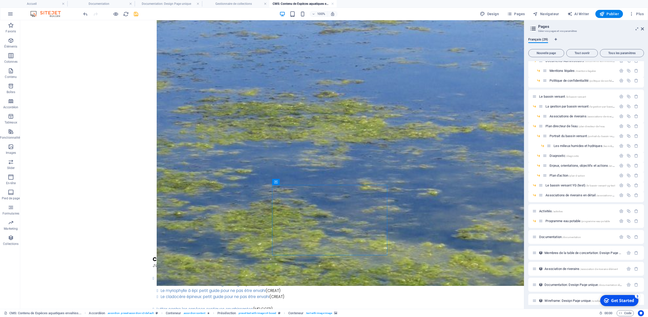
click at [443, 188] on body "Skip to main content Une espèce aquatique envahissante (EAE) fait partie de l'e…" at bounding box center [272, 130] width 504 height 2422
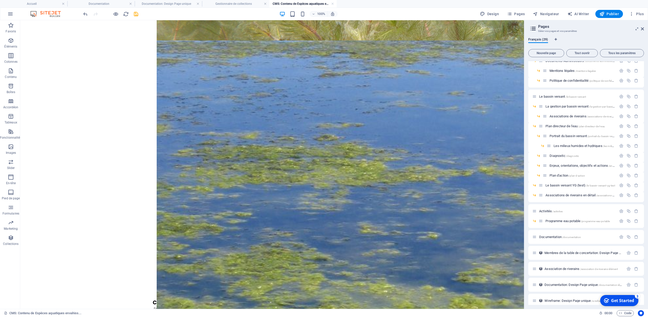
scroll to position [1049, 0]
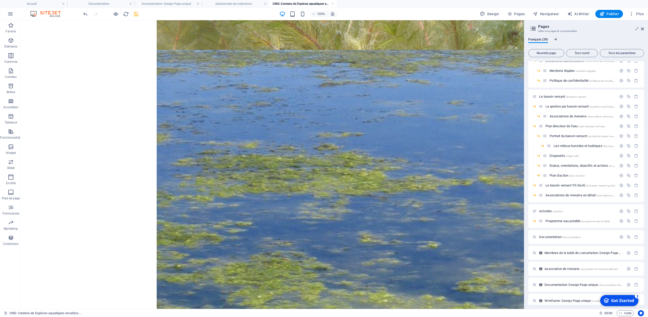
click at [136, 15] on icon "save" at bounding box center [136, 14] width 6 height 6
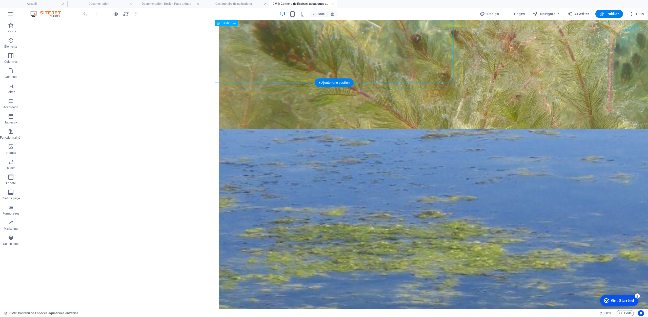
scroll to position [891, 0]
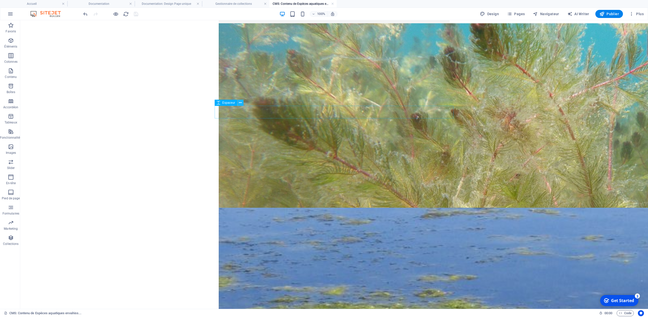
click at [241, 103] on icon at bounding box center [240, 102] width 3 height 5
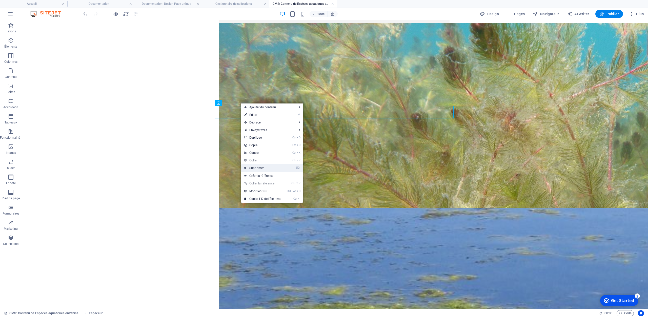
click at [254, 167] on link "⌦ Supprimer" at bounding box center [262, 168] width 43 height 8
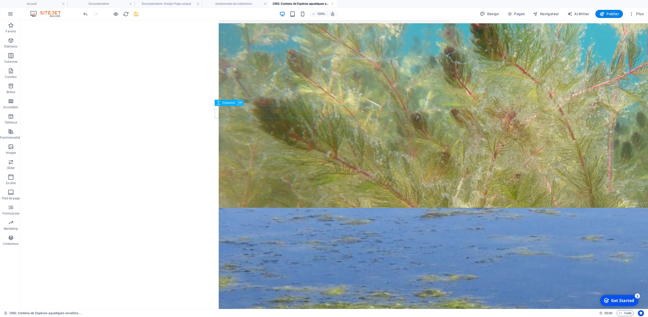
click at [240, 104] on icon at bounding box center [240, 102] width 3 height 5
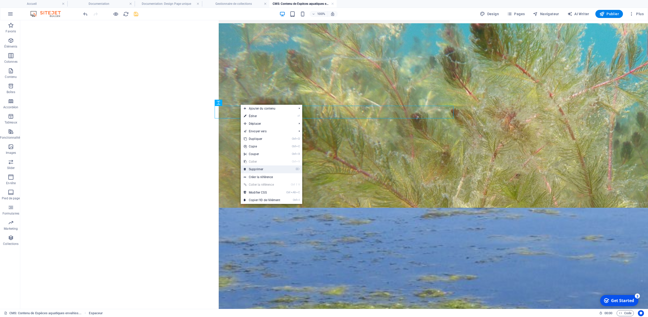
click at [251, 168] on link "⌦ Supprimer" at bounding box center [262, 170] width 43 height 8
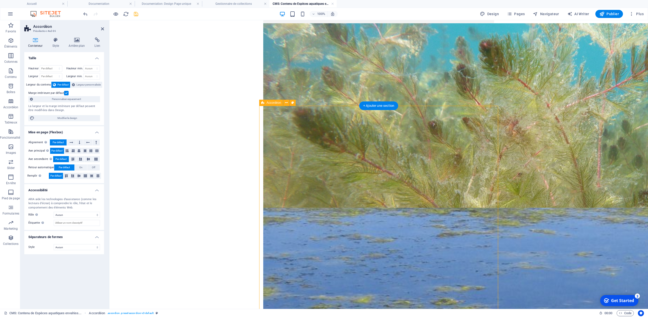
click at [134, 15] on icon "save" at bounding box center [136, 14] width 6 height 6
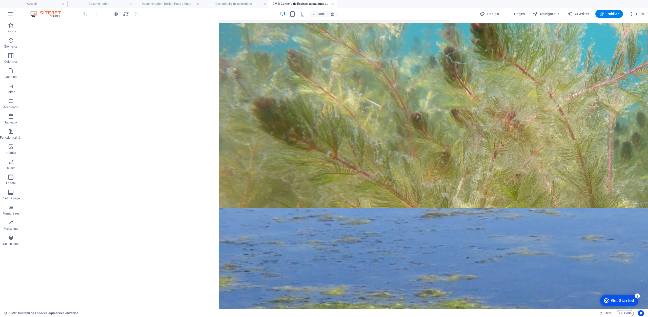
click at [332, 5] on link at bounding box center [332, 4] width 3 height 5
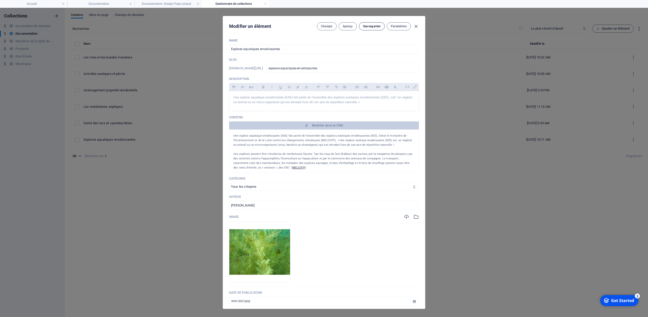
click at [374, 25] on span "Sauvegarder" at bounding box center [372, 26] width 18 height 4
click at [417, 26] on icon "button" at bounding box center [416, 27] width 6 height 6
type input "[DATE]"
type input "especes-aquatiques-envahissantes"
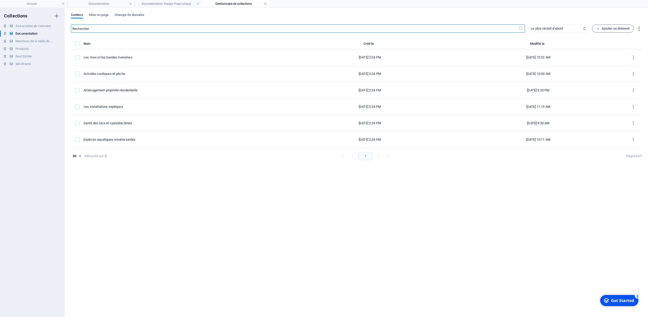
click at [265, 4] on link at bounding box center [265, 4] width 3 height 5
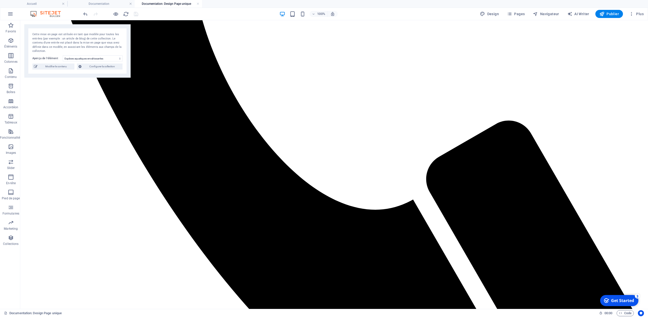
scroll to position [531, 0]
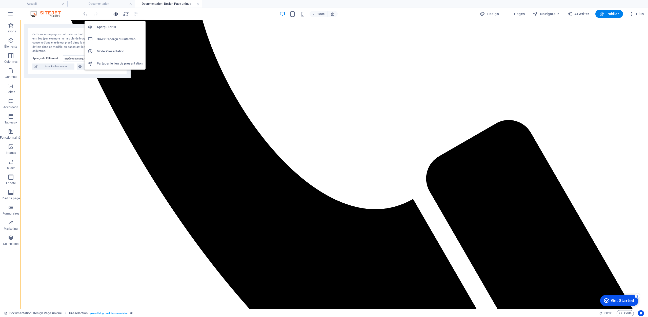
click at [115, 14] on icon "button" at bounding box center [116, 14] width 6 height 6
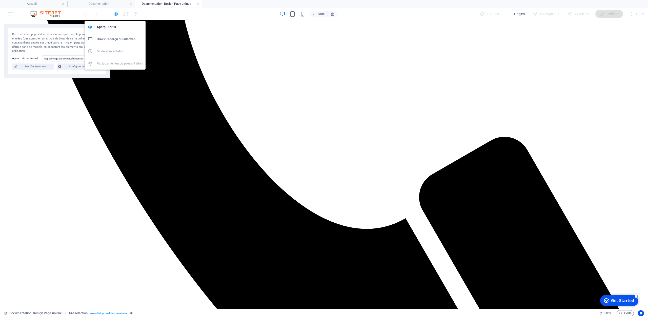
click at [115, 14] on icon "button" at bounding box center [116, 14] width 6 height 6
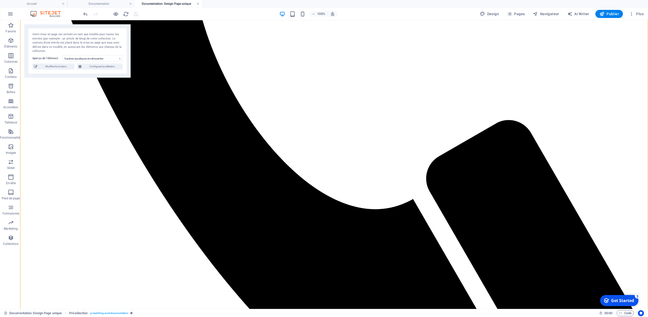
click at [198, 5] on link at bounding box center [197, 4] width 3 height 5
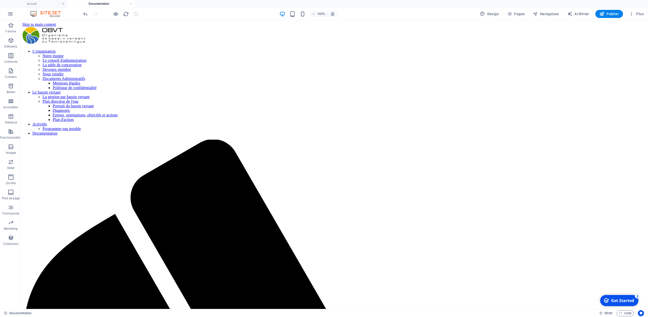
click at [133, 4] on h4 "Documentation" at bounding box center [100, 4] width 67 height 6
click at [131, 4] on link at bounding box center [130, 4] width 3 height 5
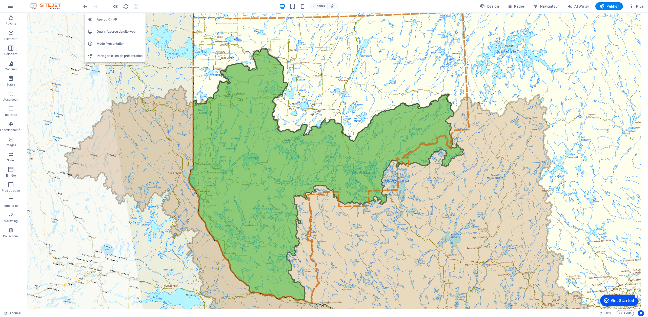
click at [118, 30] on h6 "Ouvrir l'aperçu du site web" at bounding box center [120, 32] width 46 height 6
click at [115, 7] on icon "button" at bounding box center [116, 7] width 6 height 6
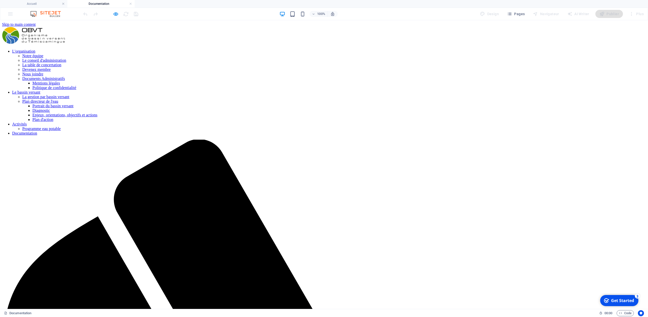
scroll to position [0, 0]
click at [116, 15] on icon "button" at bounding box center [116, 14] width 6 height 6
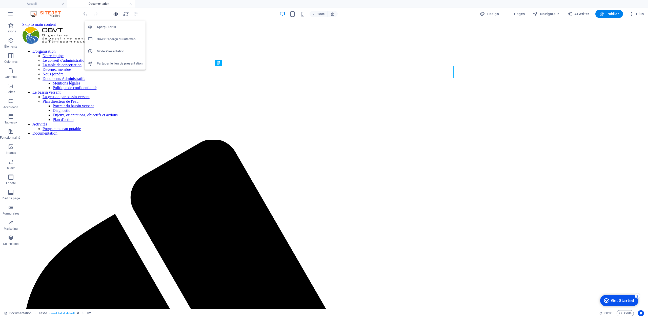
click at [116, 15] on icon "button" at bounding box center [116, 14] width 6 height 6
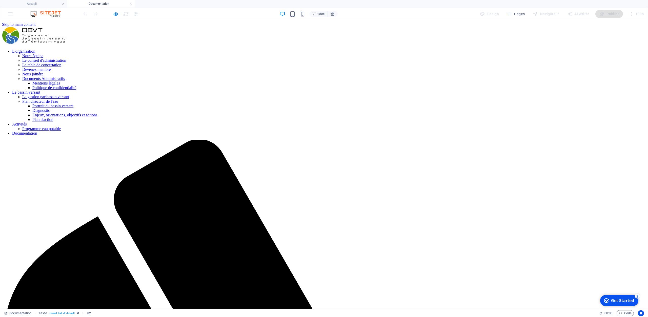
select select "687a914ab52d075d5a08dacd"
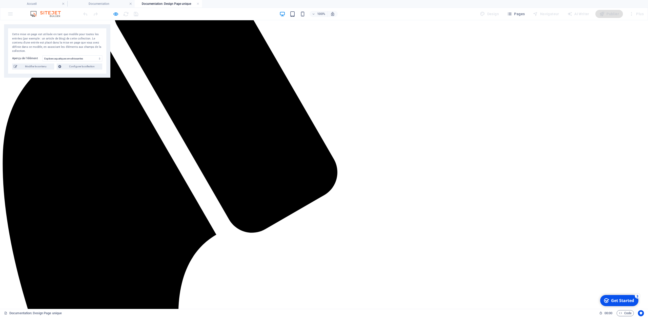
scroll to position [184, 0]
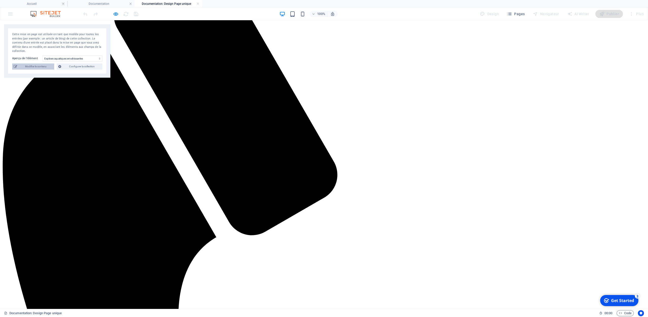
click at [36, 67] on span "Modifier le contenu" at bounding box center [36, 67] width 34 height 6
select select "Tous les citoyens"
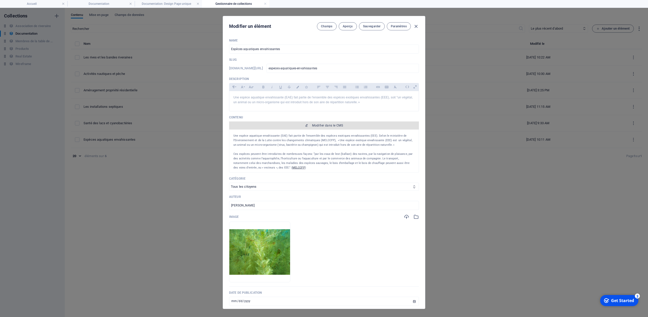
click at [321, 126] on span "Modifier dans le CMS" at bounding box center [327, 126] width 31 height 4
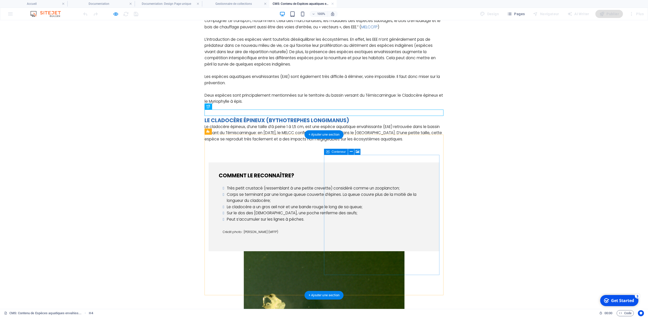
scroll to position [79, 0]
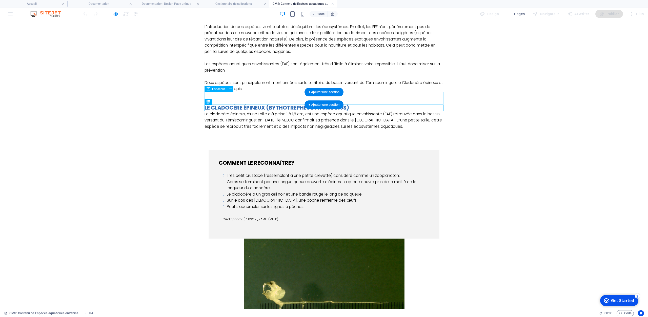
click at [232, 96] on div at bounding box center [324, 98] width 239 height 13
click at [230, 89] on icon at bounding box center [230, 89] width 3 height 5
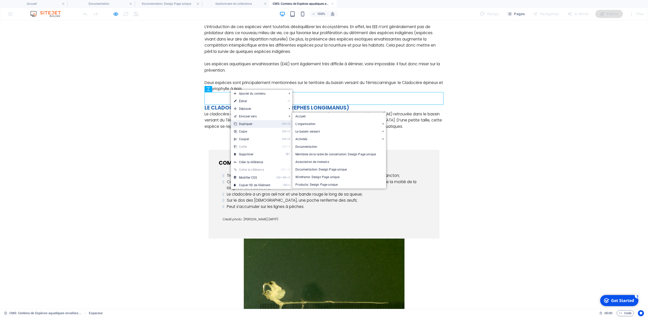
click at [253, 125] on link "Ctrl D Dupliquer" at bounding box center [252, 124] width 43 height 8
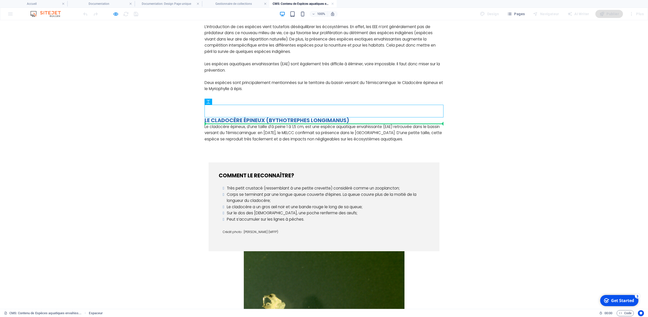
drag, startPoint x: 211, startPoint y: 122, endPoint x: 215, endPoint y: 124, distance: 4.1
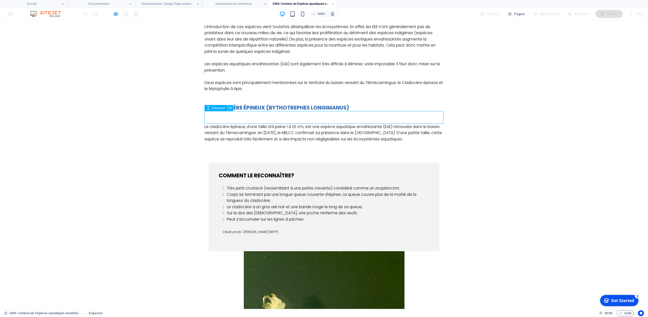
click at [230, 108] on icon at bounding box center [230, 108] width 3 height 5
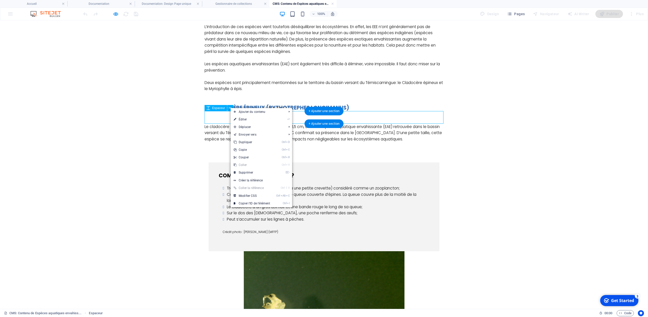
click at [218, 118] on div at bounding box center [324, 117] width 239 height 13
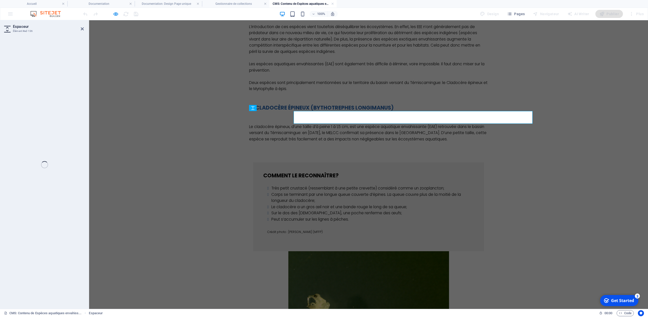
select select "px"
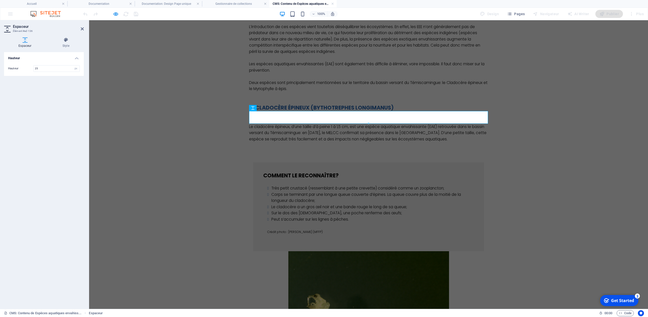
type input "25"
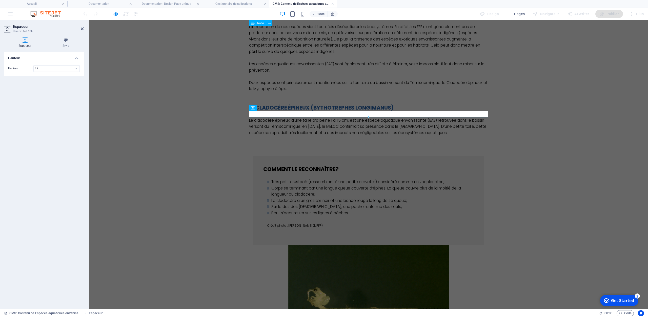
click at [401, 89] on div "Une espèce aquatique envahissante (EAE) fait partie de l'ensemble des espèces e…" at bounding box center [368, 27] width 239 height 131
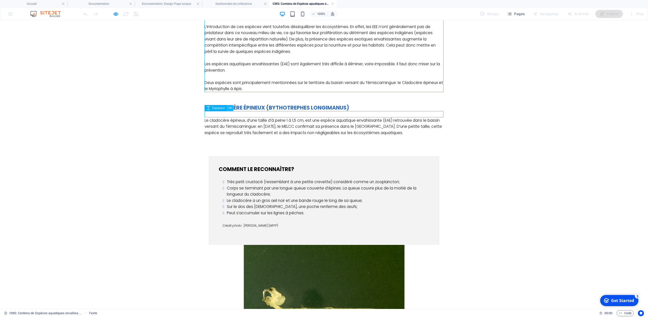
click at [229, 109] on icon at bounding box center [230, 108] width 3 height 5
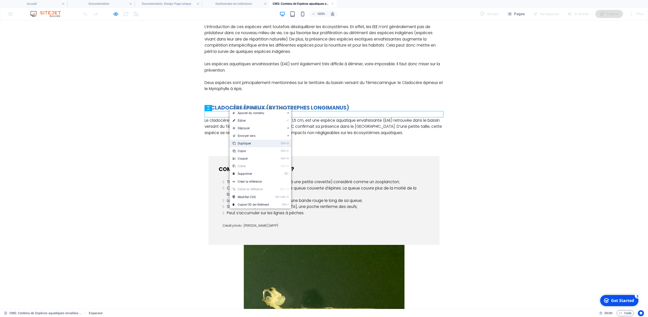
click at [243, 143] on link "Ctrl D Dupliquer" at bounding box center [251, 144] width 43 height 8
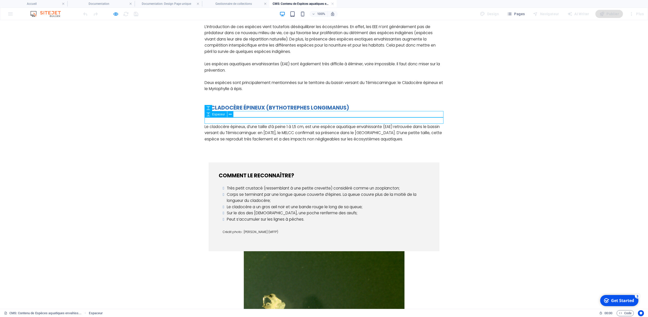
click at [215, 119] on div at bounding box center [324, 120] width 239 height 6
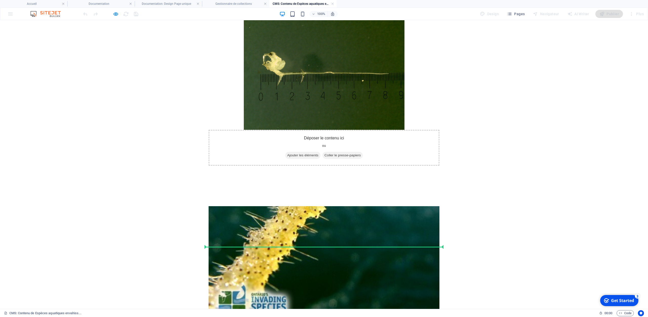
drag, startPoint x: 218, startPoint y: 135, endPoint x: 225, endPoint y: 245, distance: 110.1
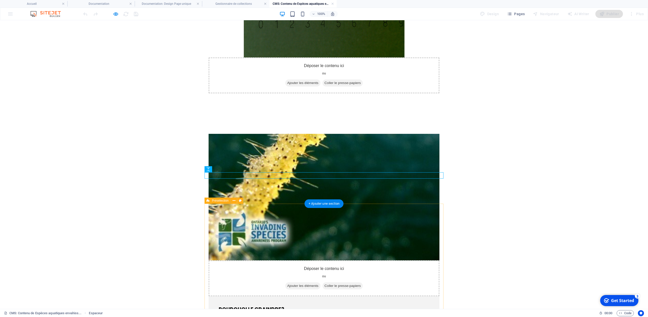
scroll to position [394, 0]
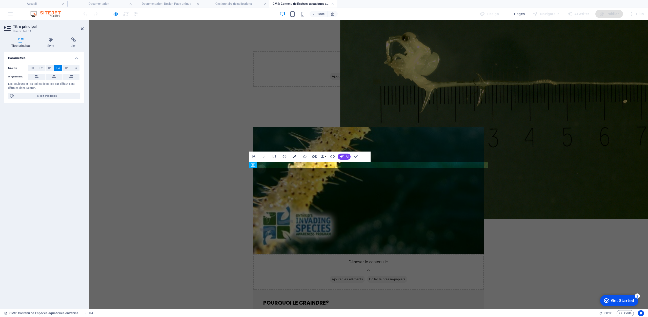
click at [295, 157] on icon "button" at bounding box center [295, 157] width 4 height 4
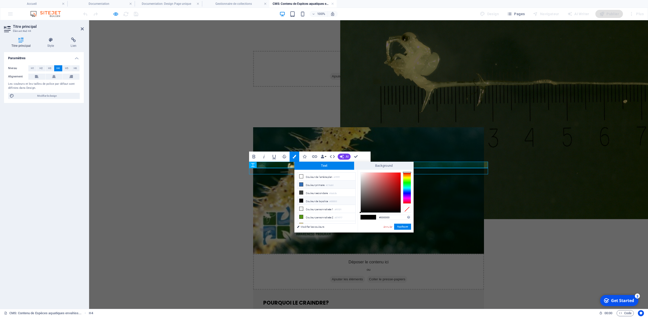
click at [302, 184] on icon at bounding box center [301, 185] width 4 height 4
type input "#316db5"
click at [404, 227] on button "Appliquer" at bounding box center [402, 227] width 17 height 6
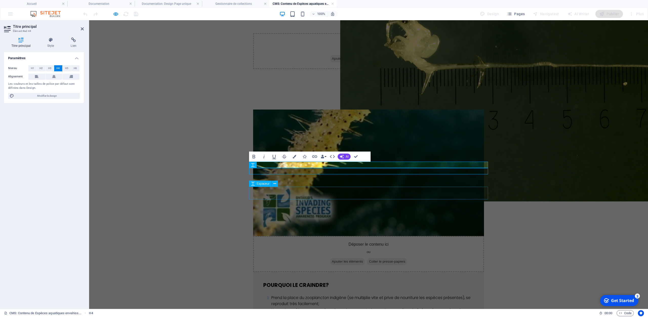
scroll to position [420, 0]
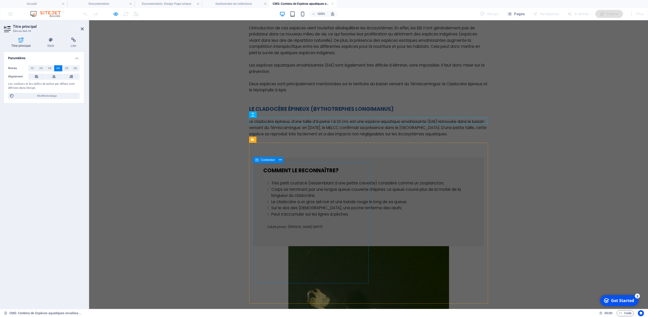
scroll to position [0, 0]
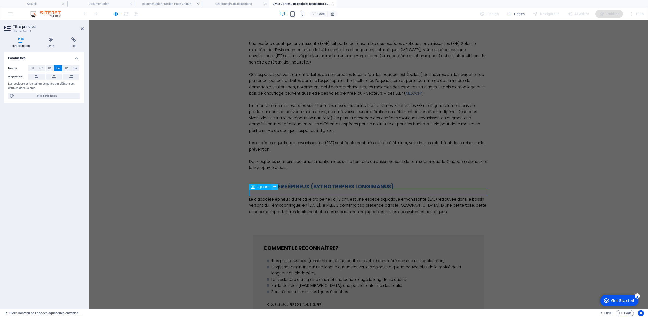
click at [274, 188] on icon at bounding box center [274, 187] width 3 height 5
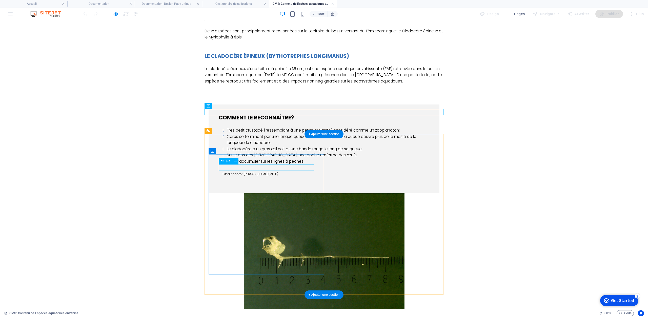
scroll to position [25, 0]
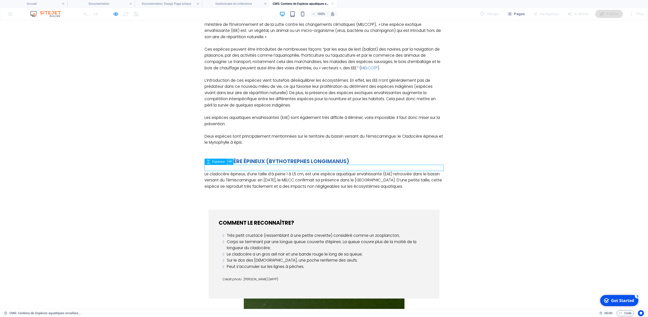
click at [229, 162] on icon at bounding box center [230, 161] width 3 height 5
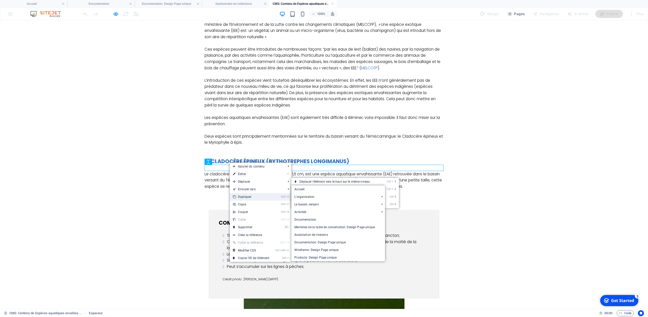
click at [238, 196] on link "Ctrl D Dupliquer" at bounding box center [251, 197] width 43 height 8
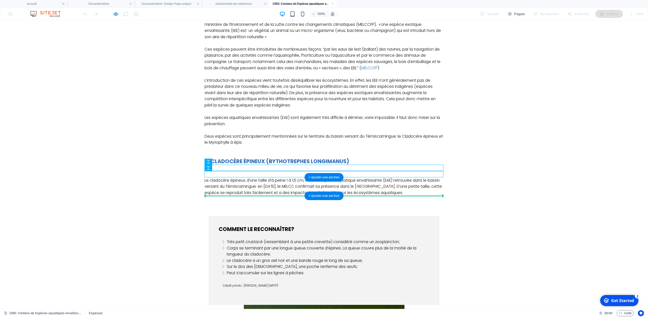
drag, startPoint x: 213, startPoint y: 190, endPoint x: 218, endPoint y: 194, distance: 6.5
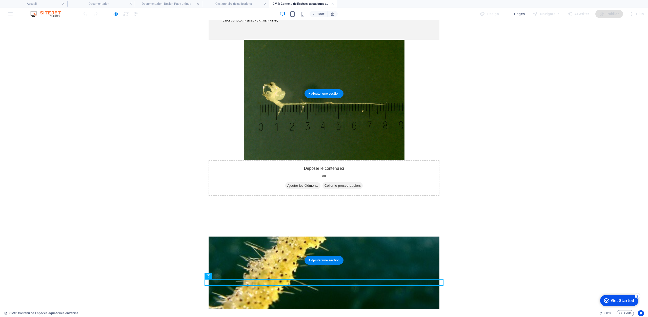
scroll to position [341, 0]
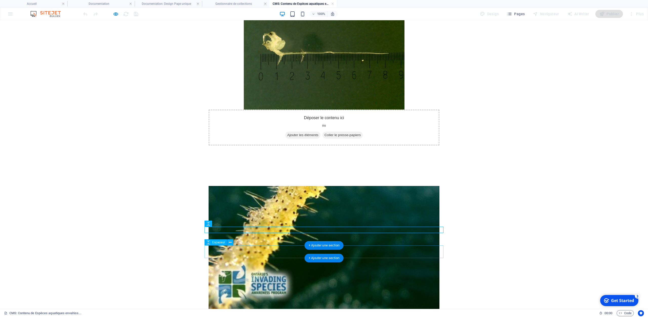
select select "px"
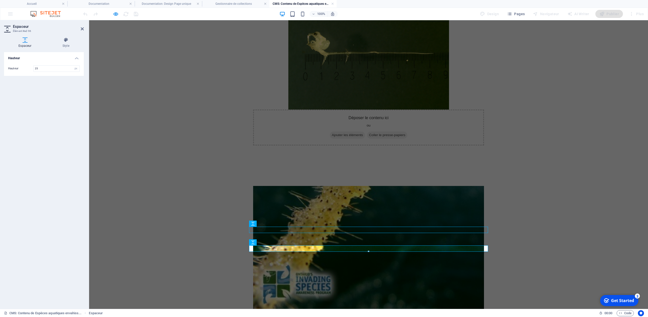
type input "25"
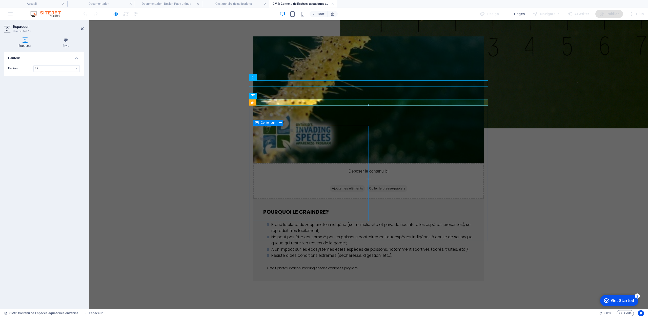
scroll to position [499, 0]
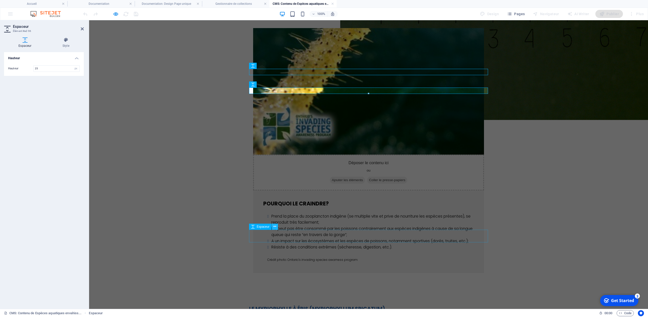
click at [277, 227] on button at bounding box center [275, 227] width 6 height 6
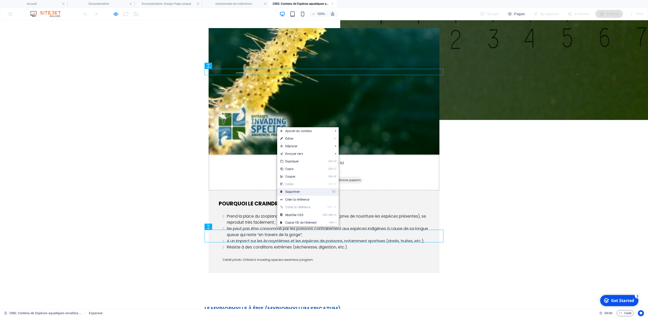
click at [292, 191] on link "⌦ Supprimer" at bounding box center [298, 192] width 43 height 8
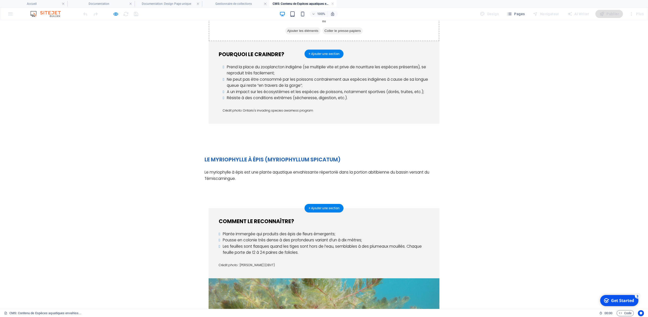
scroll to position [683, 0]
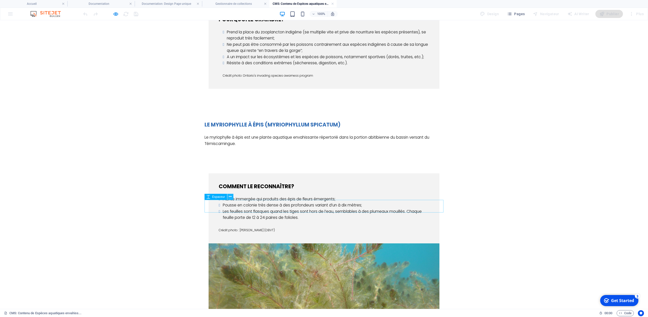
click at [230, 198] on icon at bounding box center [230, 196] width 3 height 5
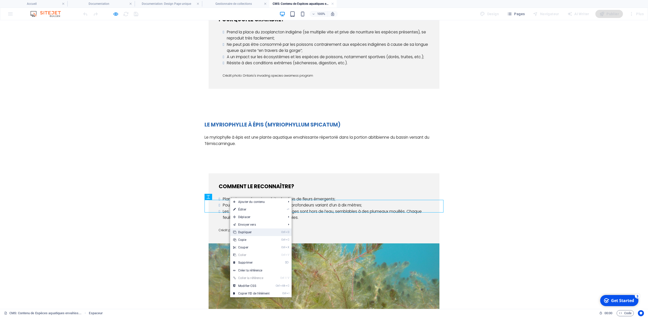
click at [249, 234] on link "Ctrl D Dupliquer" at bounding box center [251, 233] width 43 height 8
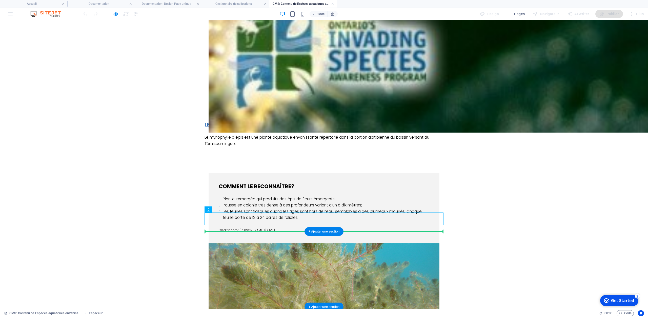
drag, startPoint x: 221, startPoint y: 229, endPoint x: 223, endPoint y: 244, distance: 14.6
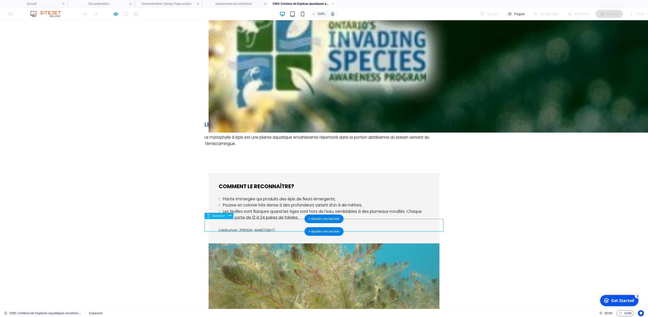
select select "px"
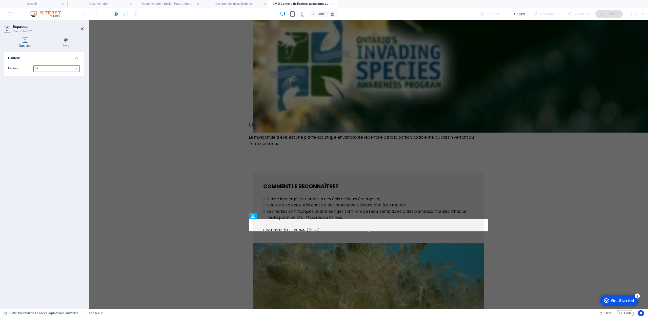
type input "25"
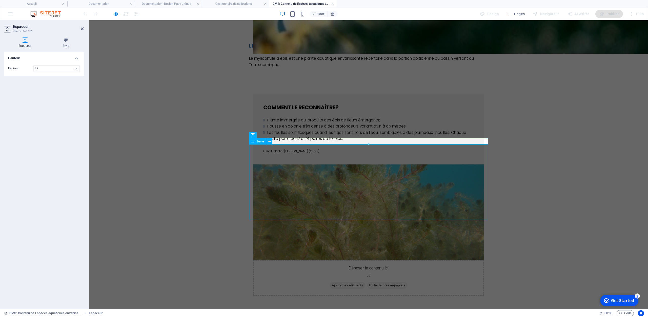
scroll to position [815, 0]
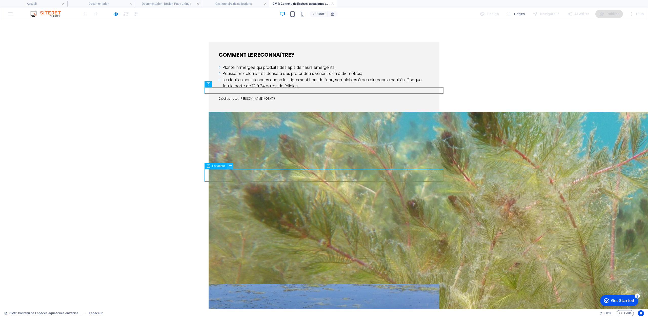
click at [231, 166] on icon at bounding box center [230, 165] width 3 height 5
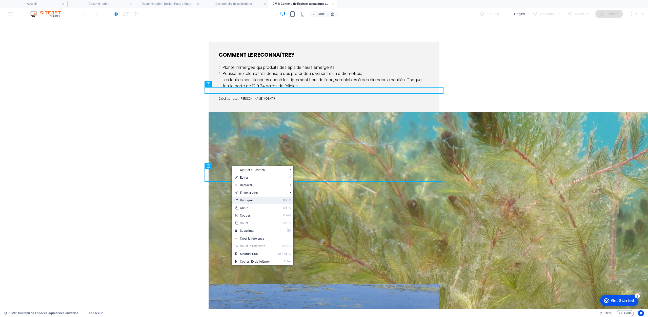
click at [250, 201] on link "Ctrl D Dupliquer" at bounding box center [253, 201] width 43 height 8
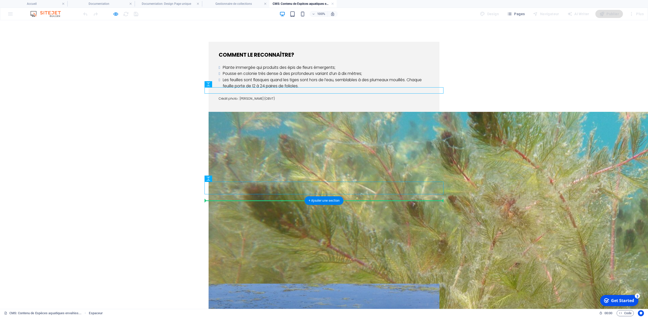
drag, startPoint x: 219, startPoint y: 198, endPoint x: 227, endPoint y: 205, distance: 10.0
select select "px"
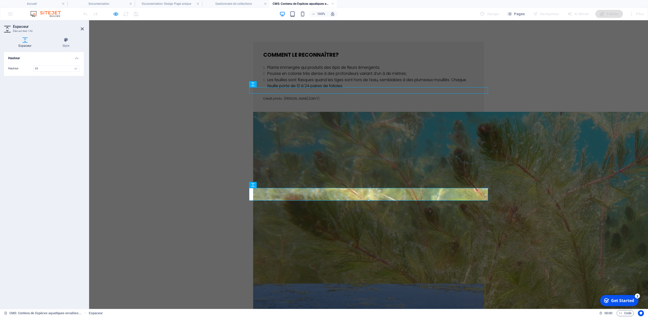
type input "25"
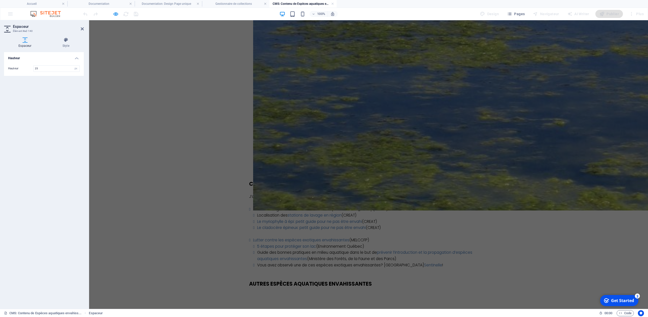
scroll to position [1210, 0]
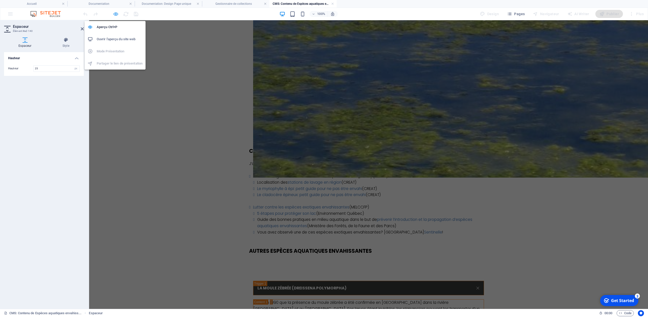
click at [115, 14] on icon "button" at bounding box center [116, 14] width 6 height 6
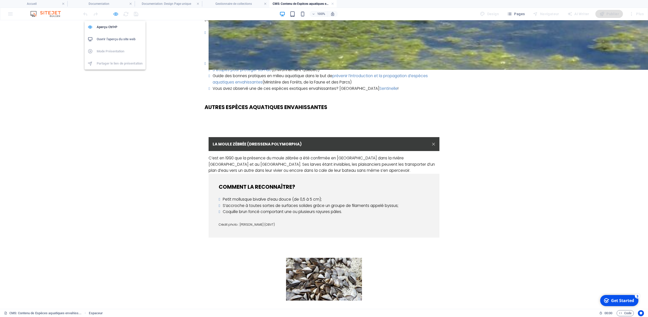
scroll to position [1017, 0]
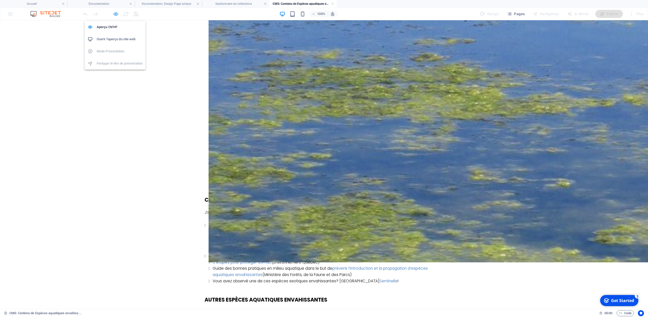
click at [116, 14] on icon "button" at bounding box center [116, 14] width 6 height 6
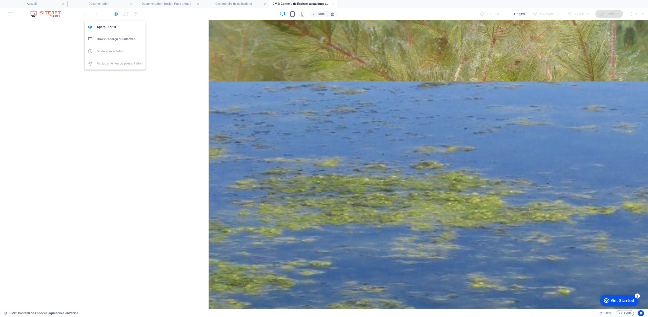
select select "px"
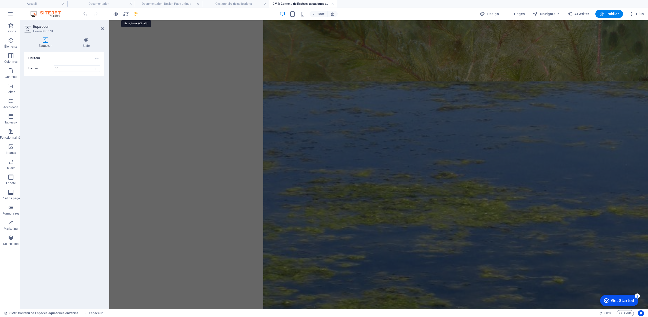
click at [134, 14] on icon "save" at bounding box center [136, 14] width 6 height 6
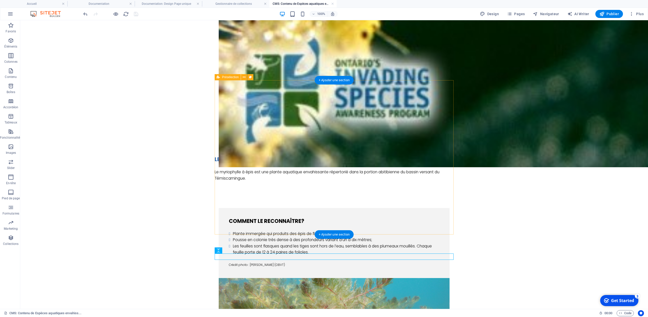
scroll to position [491, 0]
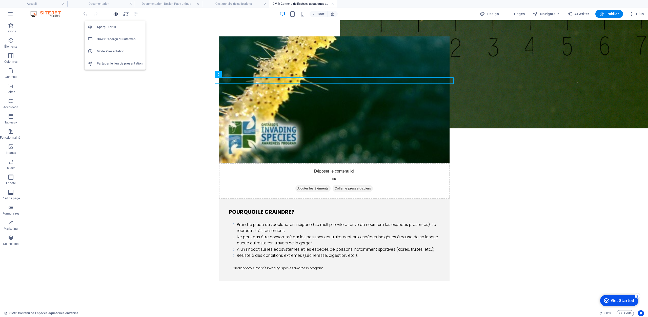
click at [118, 15] on icon "button" at bounding box center [116, 14] width 6 height 6
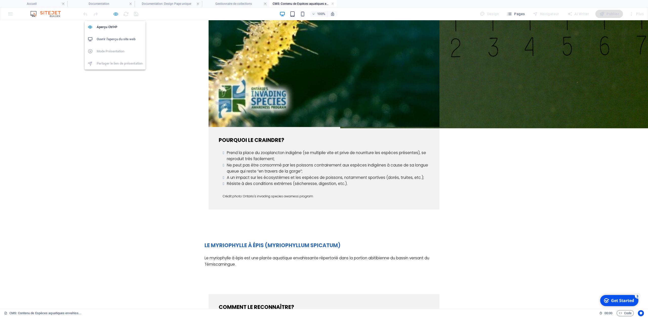
click at [118, 15] on icon "button" at bounding box center [116, 14] width 6 height 6
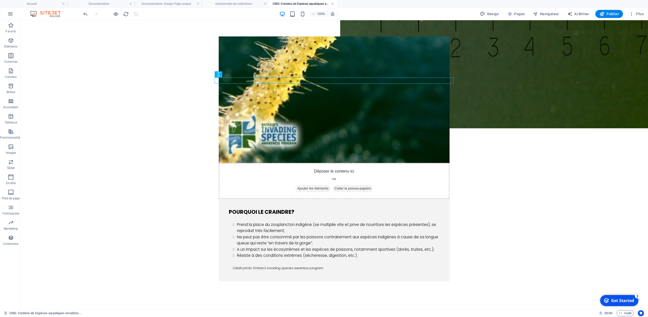
click at [334, 5] on link at bounding box center [332, 4] width 3 height 5
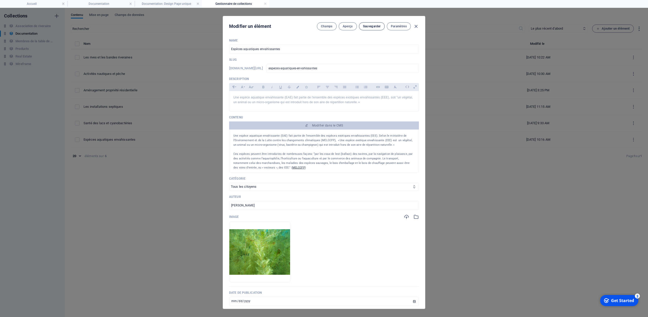
click at [376, 27] on span "Sauvegarder" at bounding box center [372, 26] width 18 height 4
click at [417, 26] on icon "button" at bounding box center [416, 27] width 6 height 6
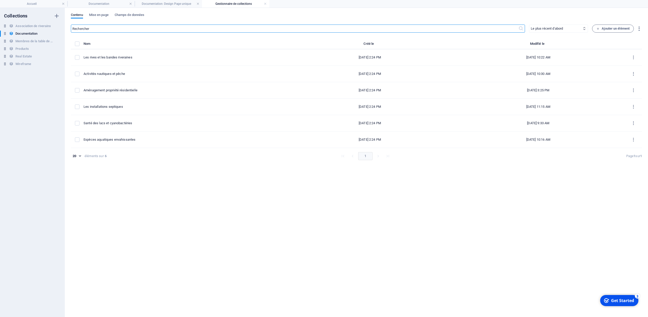
type input "[DATE]"
type input "especes-aquatiques-envahissantes"
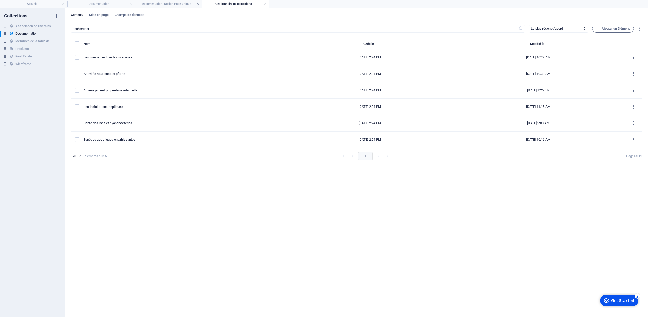
click at [265, 5] on link at bounding box center [265, 4] width 3 height 5
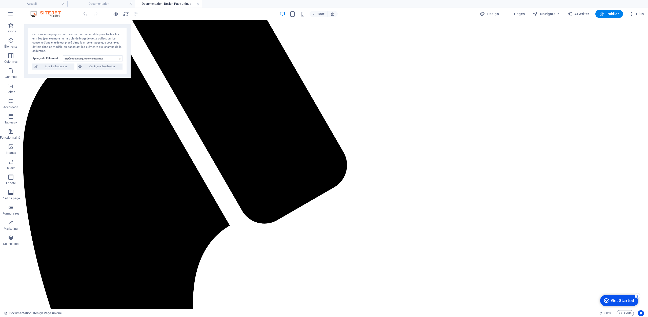
scroll to position [188, 0]
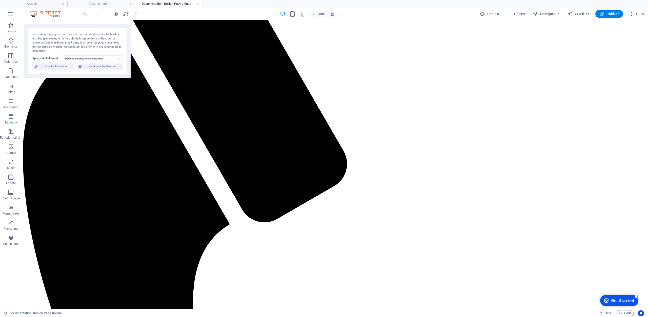
click at [187, 4] on h4 "Documentation: Design Page unique" at bounding box center [168, 4] width 67 height 6
click at [199, 5] on h4 "Documentation: Design Page unique" at bounding box center [168, 4] width 67 height 6
click at [196, 3] on h4 "Documentation: Design Page unique" at bounding box center [168, 4] width 67 height 6
click at [197, 5] on link at bounding box center [197, 4] width 3 height 5
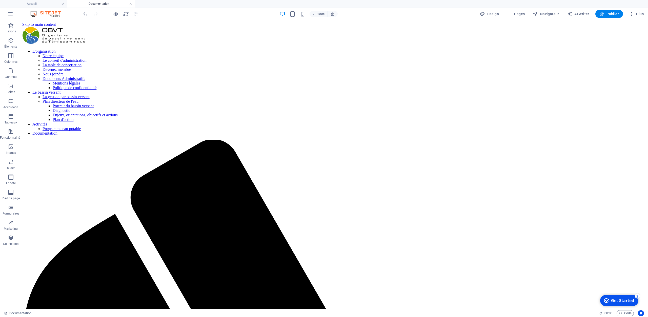
click at [132, 4] on link at bounding box center [130, 4] width 3 height 5
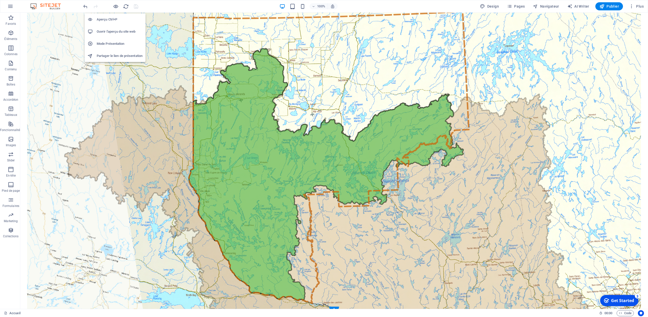
click at [116, 32] on h6 "Ouvrir l'aperçu du site web" at bounding box center [120, 32] width 46 height 6
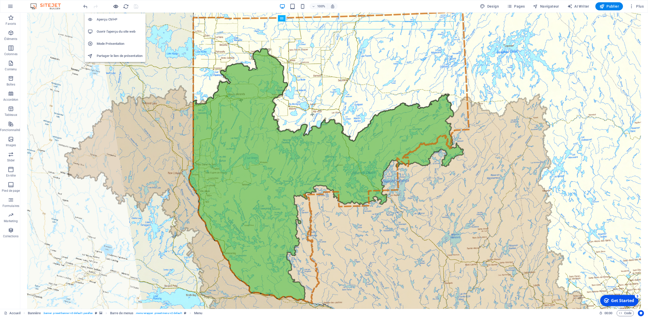
click at [116, 7] on icon "button" at bounding box center [116, 7] width 6 height 6
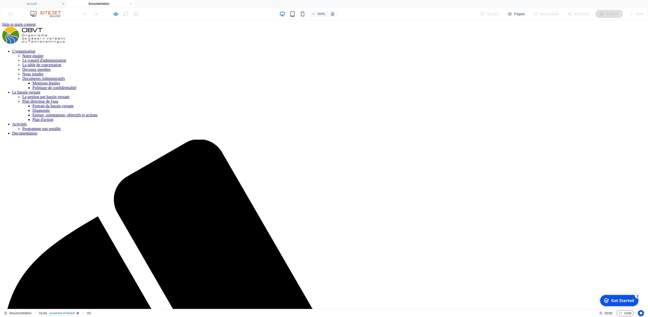
scroll to position [0, 0]
click at [116, 14] on icon "button" at bounding box center [116, 14] width 6 height 6
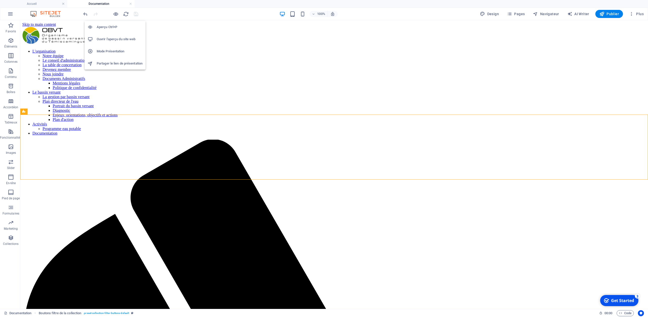
click at [111, 48] on li "Mode Présentation" at bounding box center [115, 51] width 61 height 12
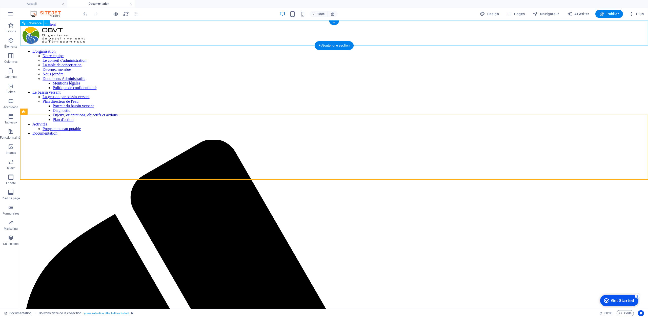
click at [327, 49] on nav "L'organisation Notre équipe Le conseil d'administration La table de concertatio…" at bounding box center [334, 92] width 624 height 87
click at [361, 49] on nav "L'organisation Notre équipe Le conseil d'administration La table de concertatio…" at bounding box center [334, 92] width 624 height 87
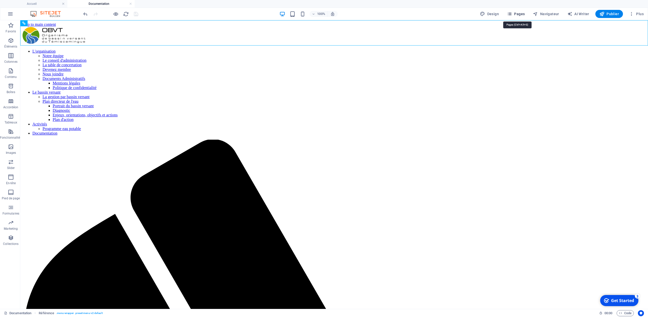
click at [519, 14] on span "Pages" at bounding box center [516, 13] width 18 height 5
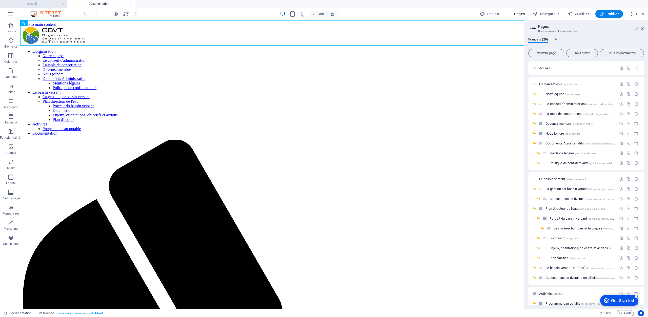
click at [32, 3] on h4 "Accueil" at bounding box center [33, 4] width 67 height 6
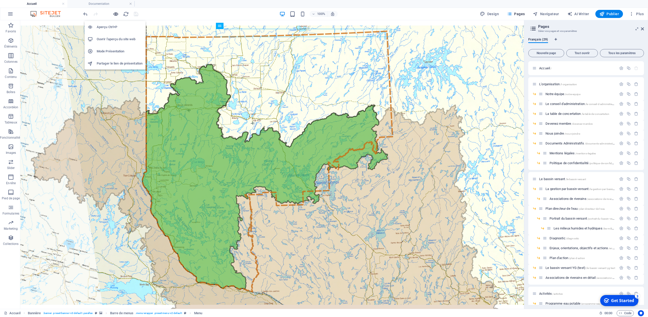
click at [116, 13] on icon "button" at bounding box center [116, 14] width 6 height 6
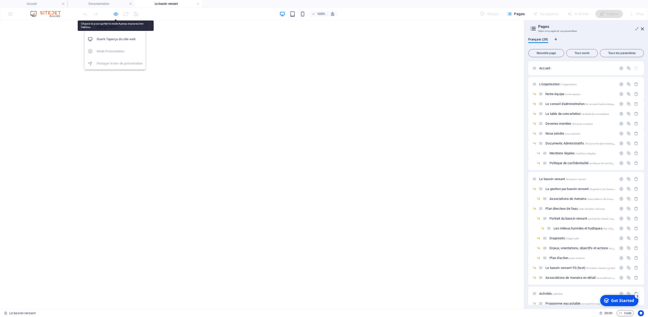
click at [115, 13] on icon "button" at bounding box center [116, 14] width 6 height 6
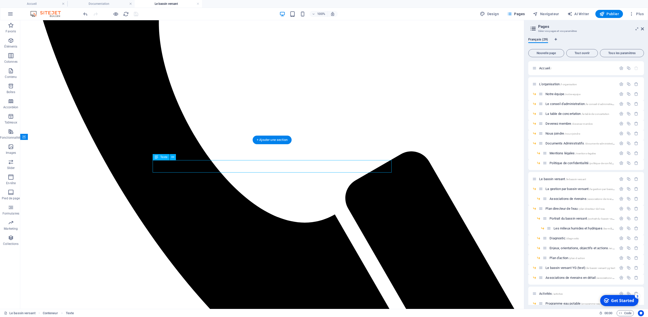
scroll to position [397, 0]
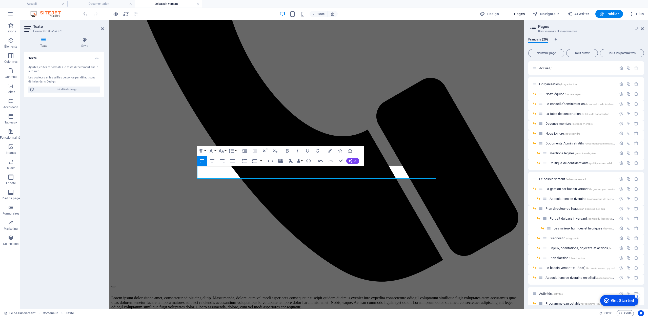
scroll to position [371, 0]
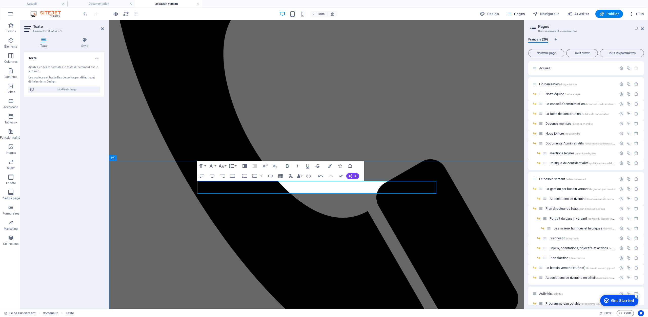
scroll to position [299, 0]
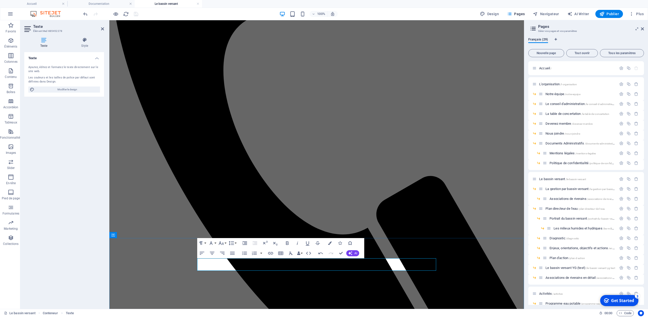
drag, startPoint x: 292, startPoint y: 261, endPoint x: 317, endPoint y: 263, distance: 25.1
click at [271, 253] on icon "button" at bounding box center [271, 253] width 6 height 6
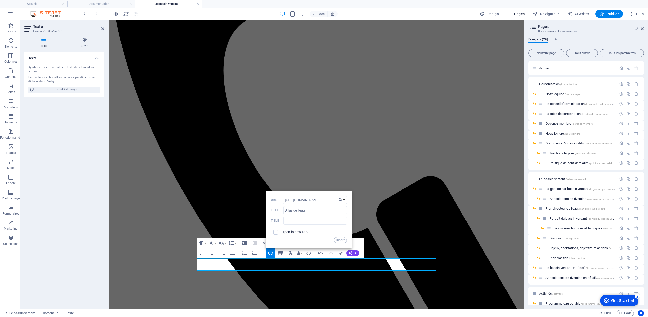
scroll to position [0, 118]
type input "[URL][DOMAIN_NAME]"
click at [275, 234] on input "checkbox" at bounding box center [275, 231] width 5 height 5
checkbox input "true"
click at [340, 241] on button "Insert" at bounding box center [340, 240] width 13 height 6
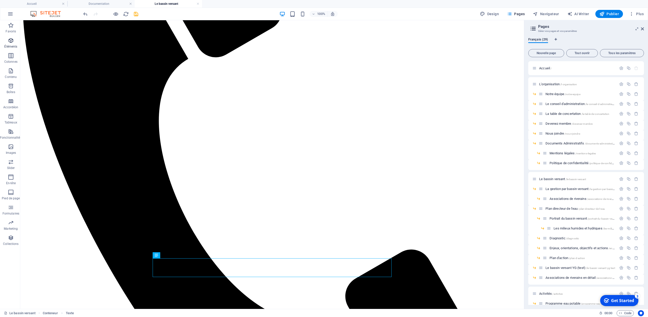
click at [9, 38] on icon "button" at bounding box center [11, 40] width 6 height 6
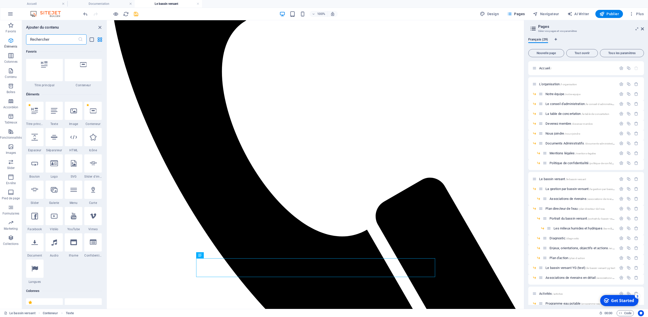
scroll to position [54, 0]
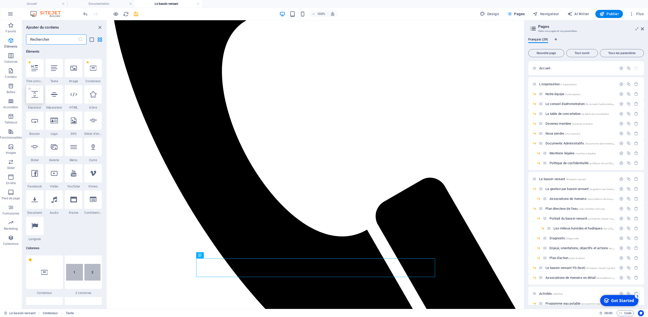
click at [32, 97] on icon at bounding box center [34, 94] width 7 height 7
select select "px"
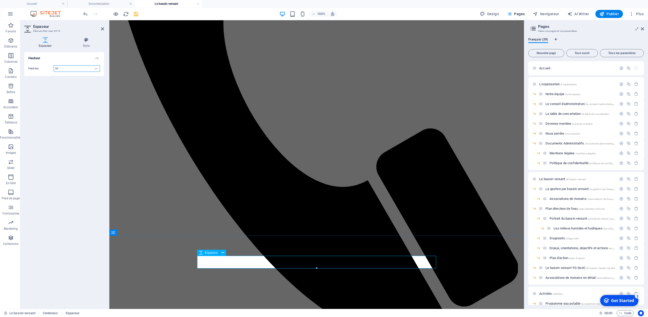
scroll to position [352, 0]
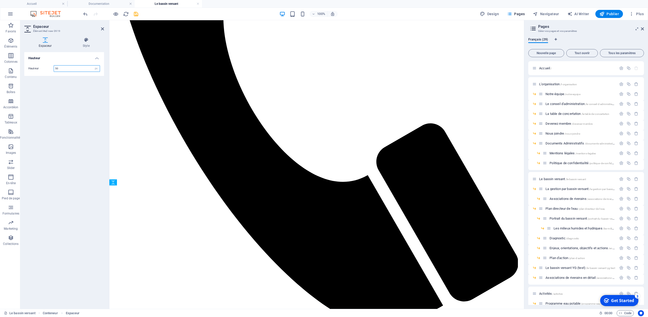
drag, startPoint x: 315, startPoint y: 224, endPoint x: 216, endPoint y: 240, distance: 100.6
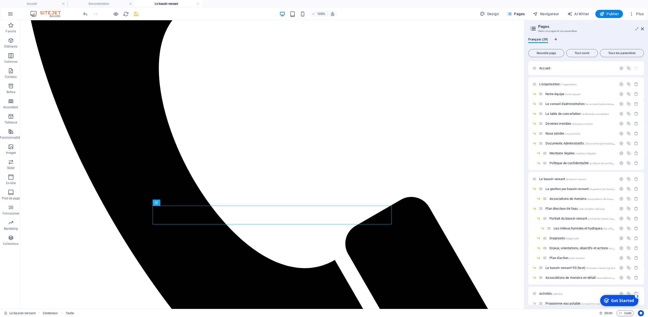
click at [137, 15] on icon "save" at bounding box center [136, 14] width 6 height 6
